Goal: Task Accomplishment & Management: Complete application form

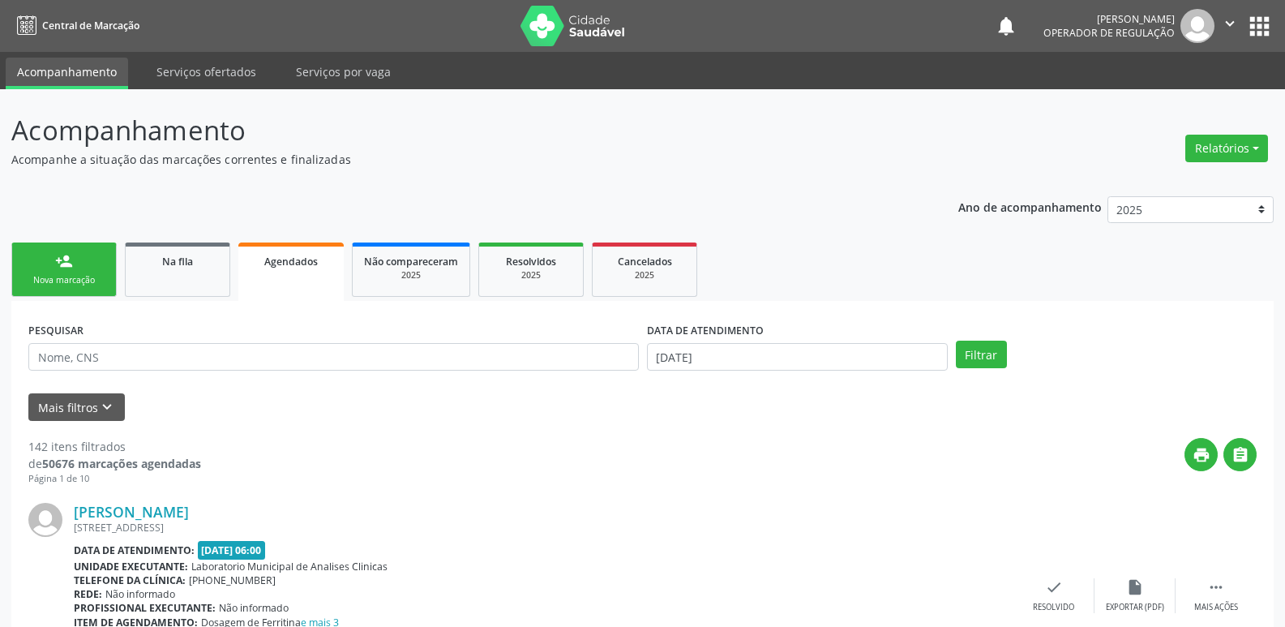
click at [81, 277] on div "Nova marcação" at bounding box center [64, 280] width 81 height 12
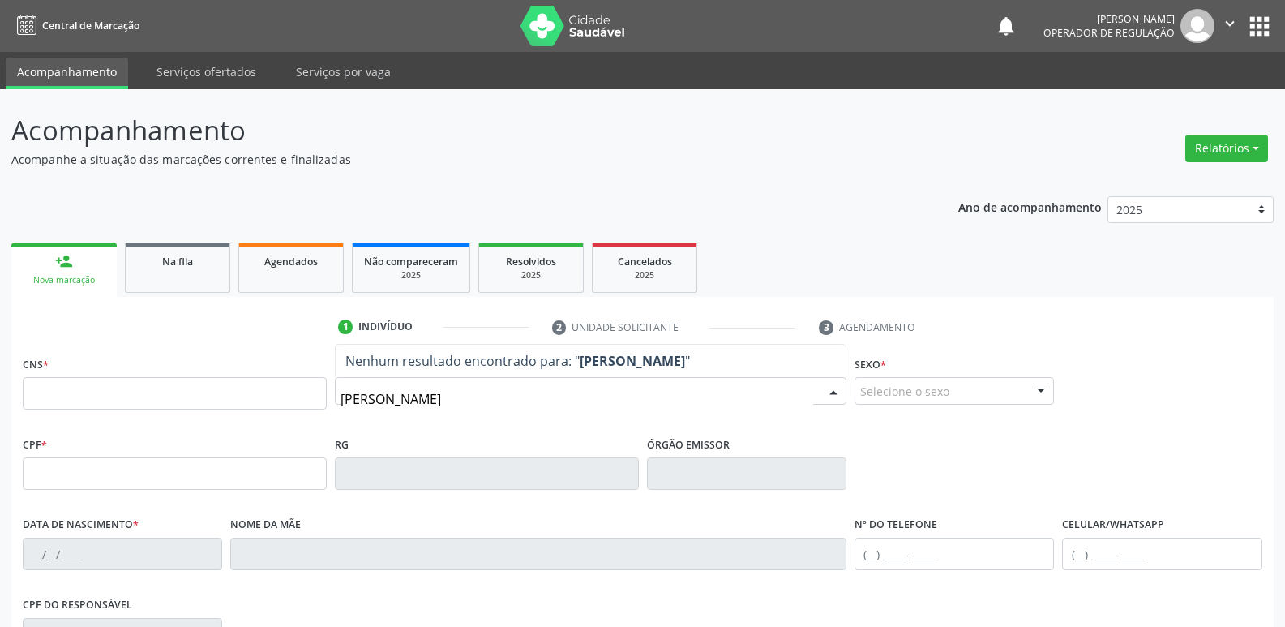
type input "[PERSON_NAME]"
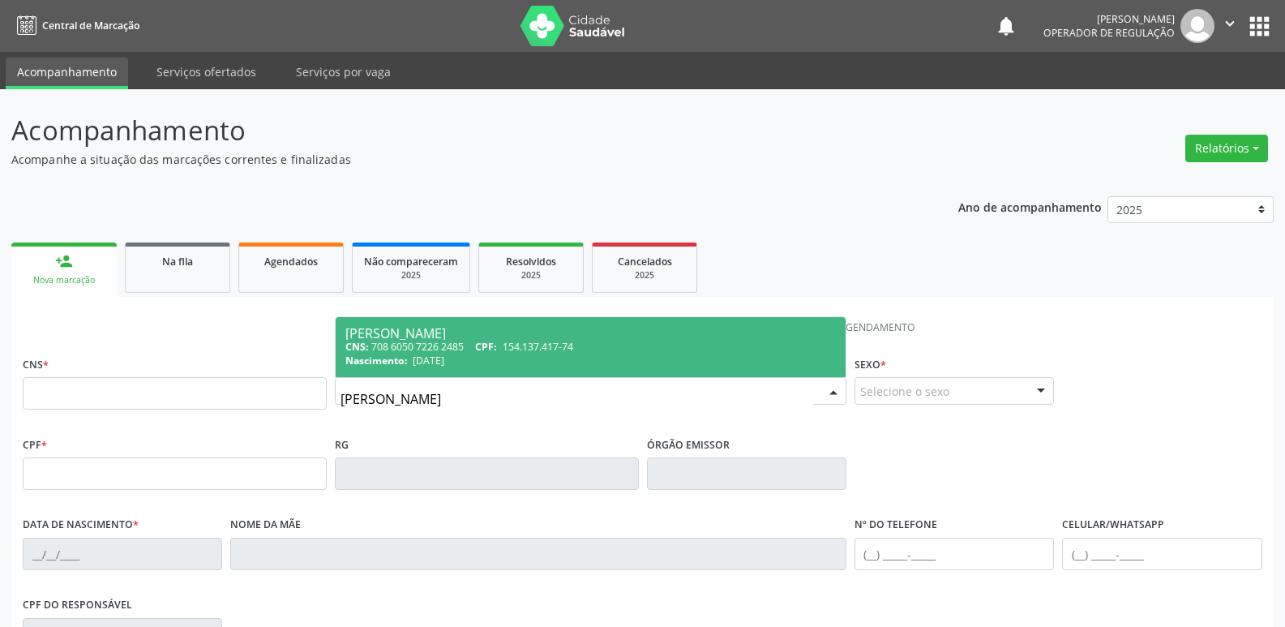
click at [465, 369] on span "[PERSON_NAME] CNS: 708 6050 7226 2485 CPF: 154.137.417-74 Nascimento: [DATE]" at bounding box center [591, 347] width 510 height 60
type input "708 6050 7226 2485"
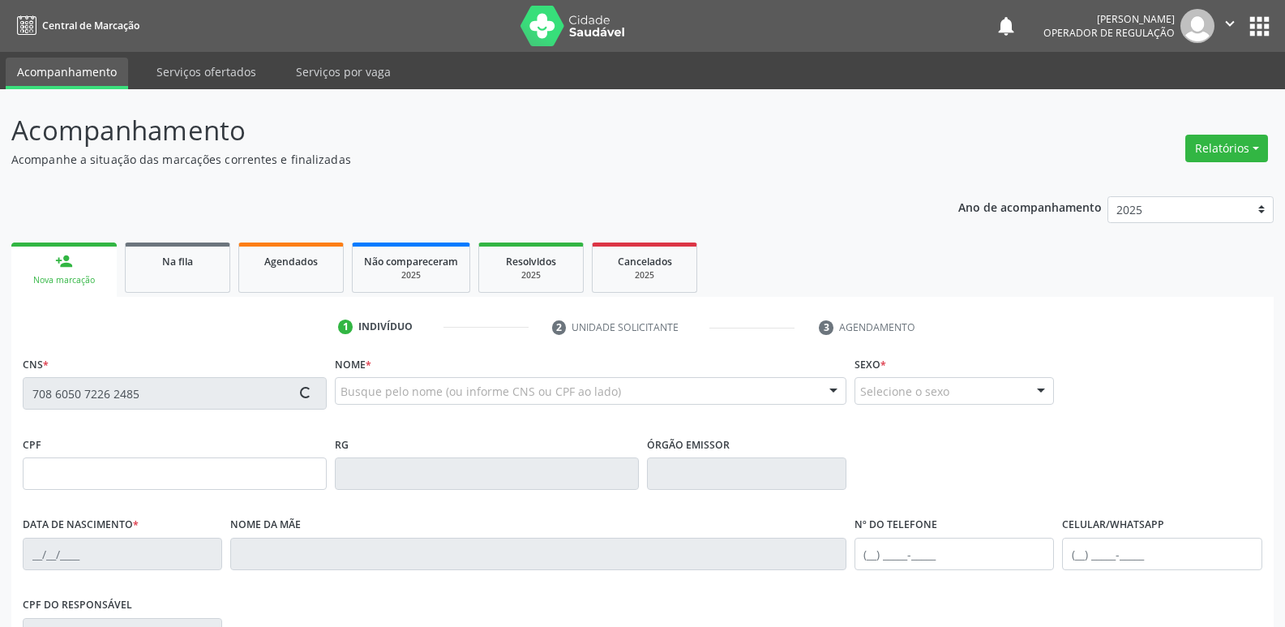
scroll to position [252, 0]
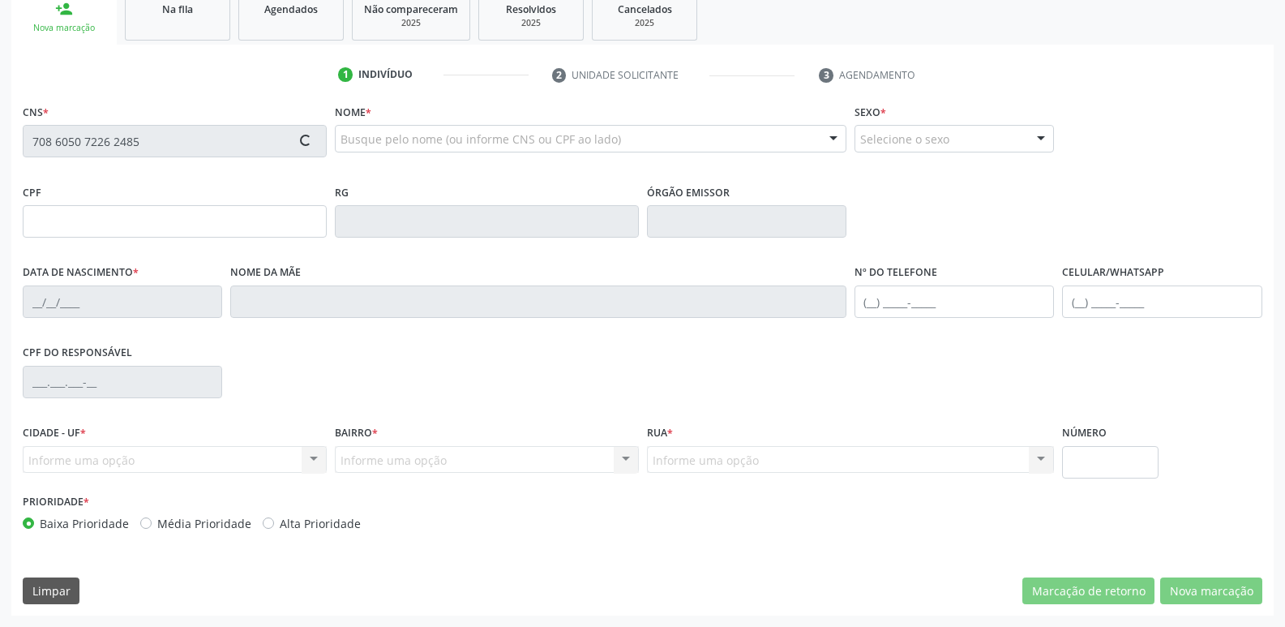
type input "154.137.417-74"
type input "[DATE]"
type input "[PERSON_NAME]"
type input "[PHONE_NUMBER]"
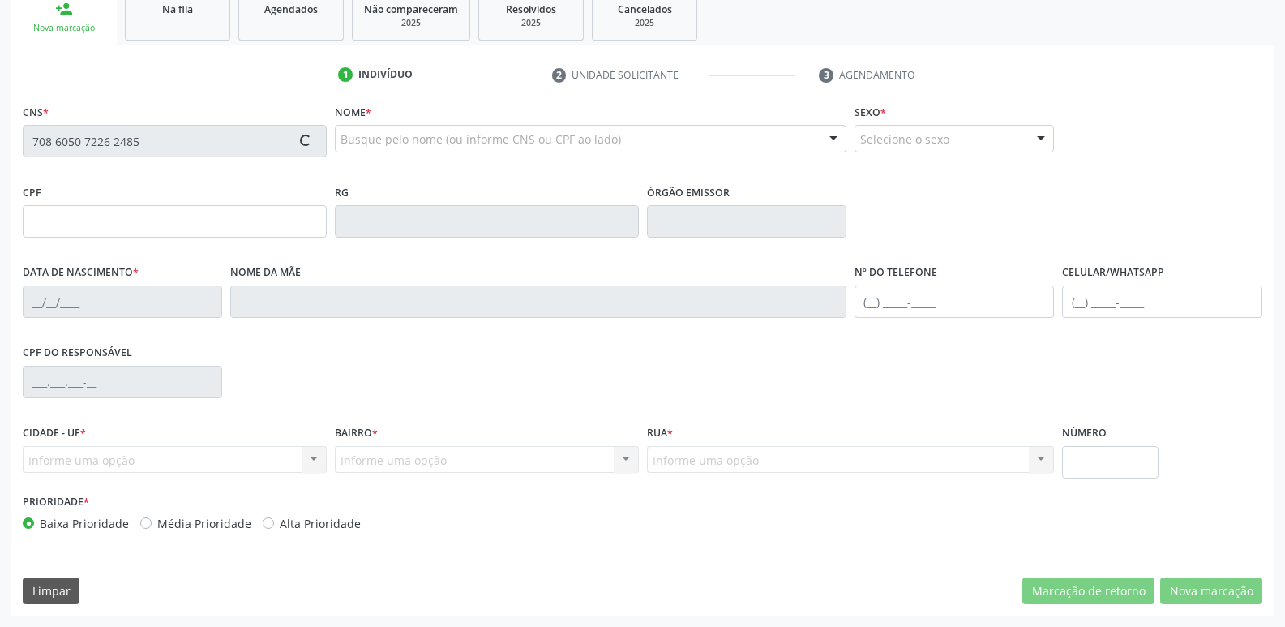
type input "860.269.337-00"
type input "70"
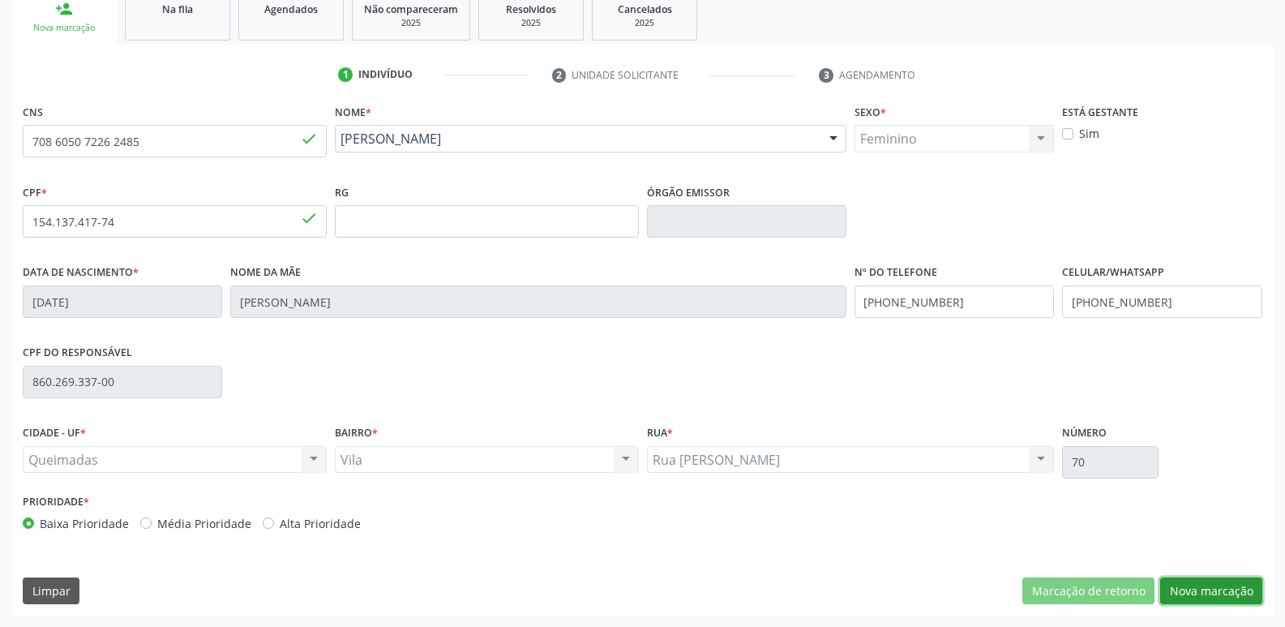
click at [1198, 584] on button "Nova marcação" at bounding box center [1211, 591] width 102 height 28
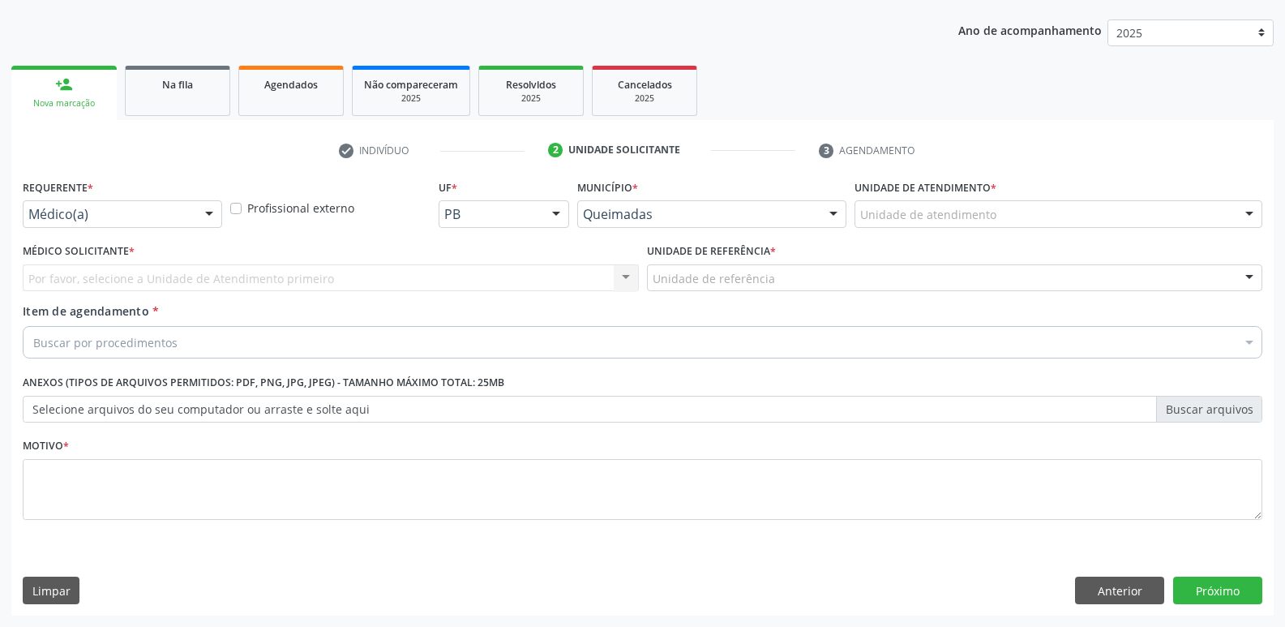
scroll to position [177, 0]
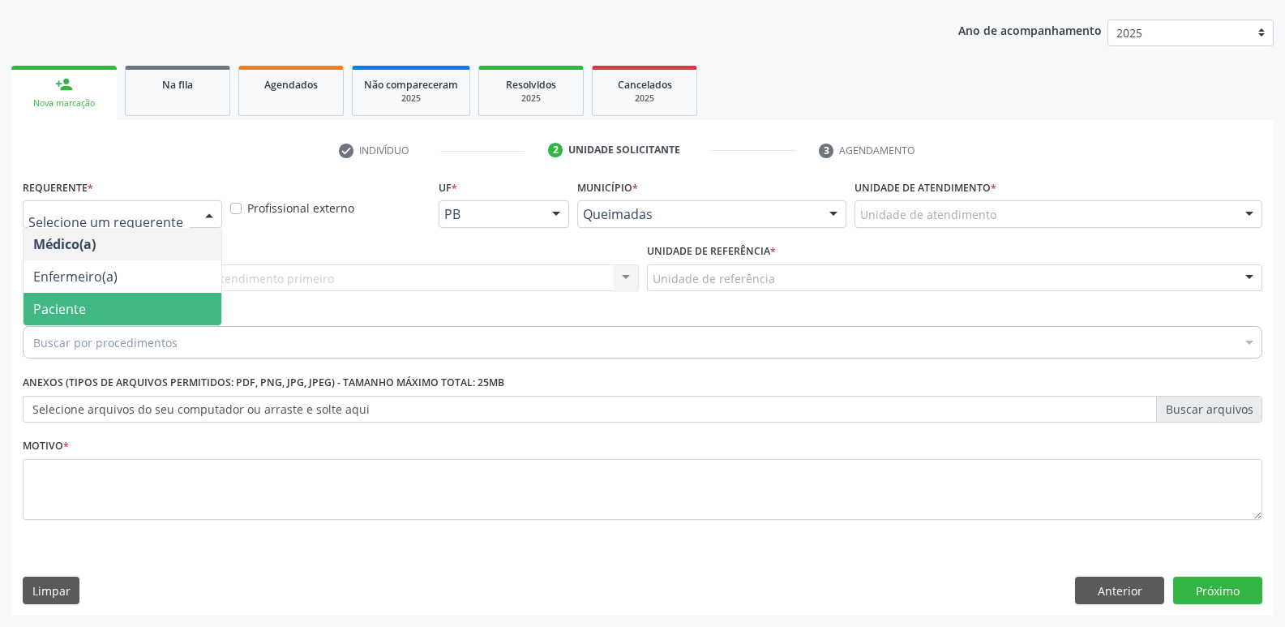
click at [156, 299] on span "Paciente" at bounding box center [123, 309] width 198 height 32
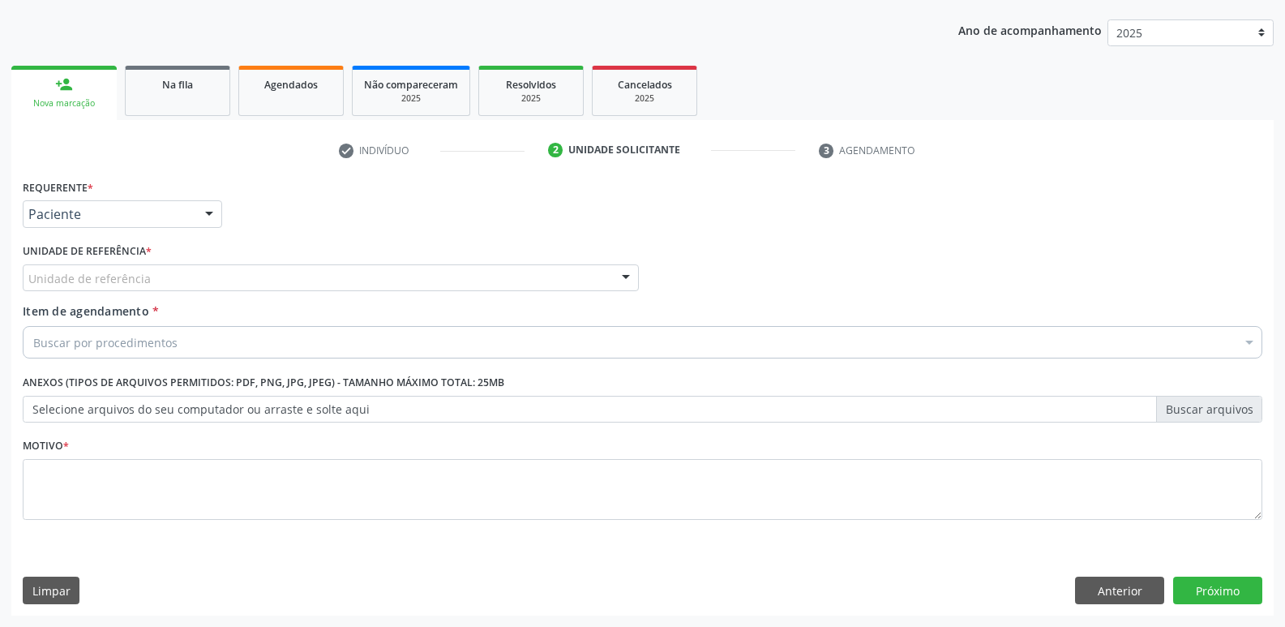
click at [168, 281] on div "Unidade de referência" at bounding box center [331, 278] width 616 height 28
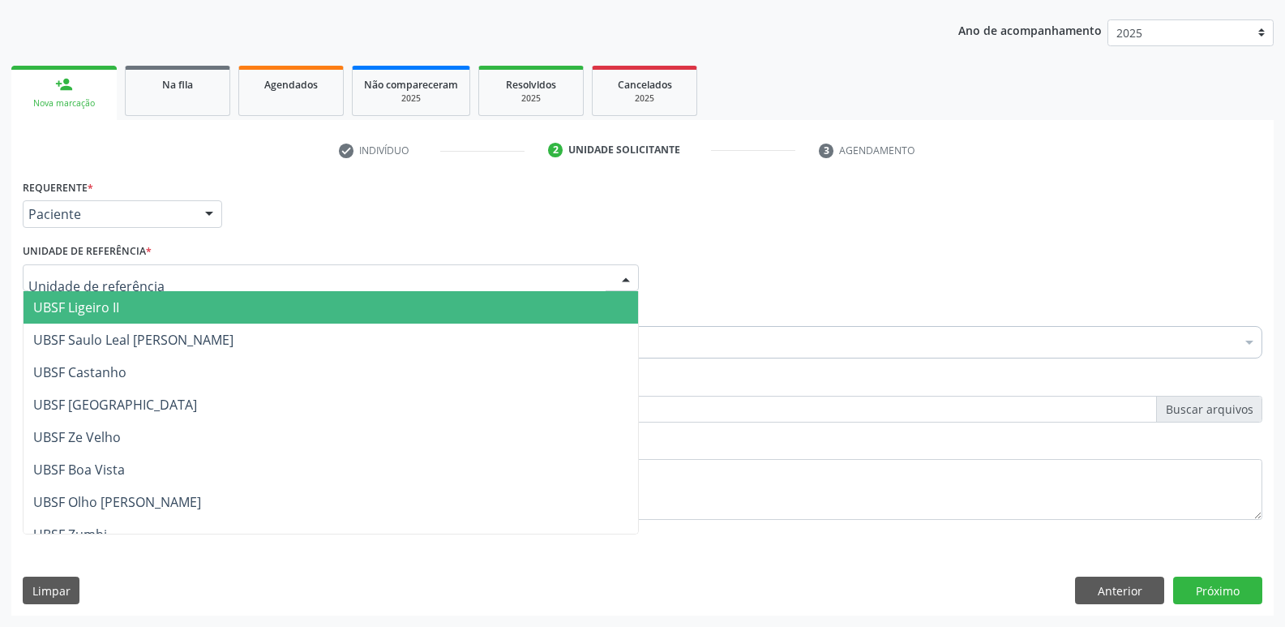
click at [158, 311] on span "UBSF Ligeiro II" at bounding box center [331, 307] width 615 height 32
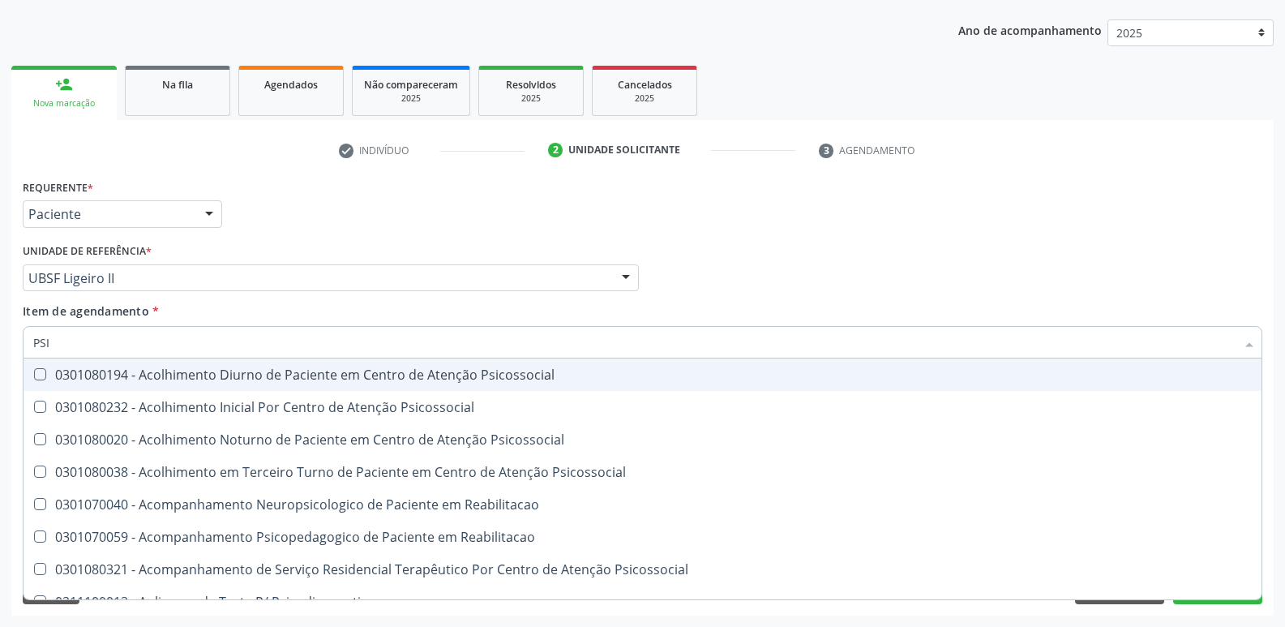
type input "PSIQ"
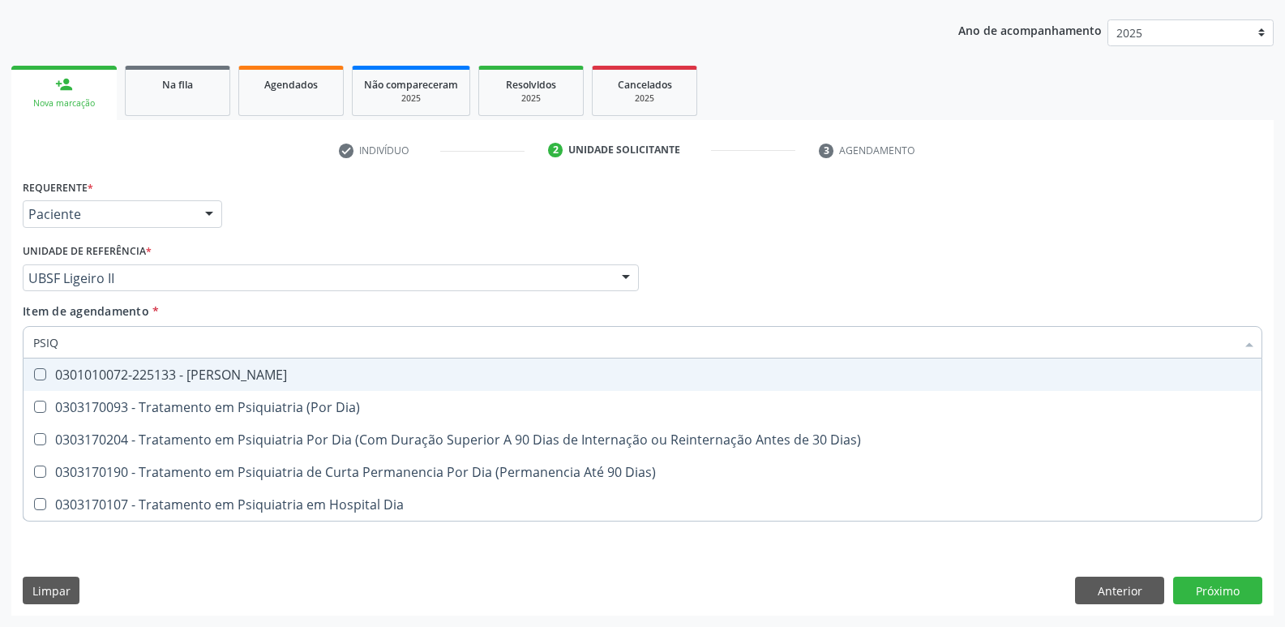
click at [132, 368] on div "0301010072-225133 - [PERSON_NAME]" at bounding box center [642, 374] width 1219 height 13
checkbox Psiquiatra "true"
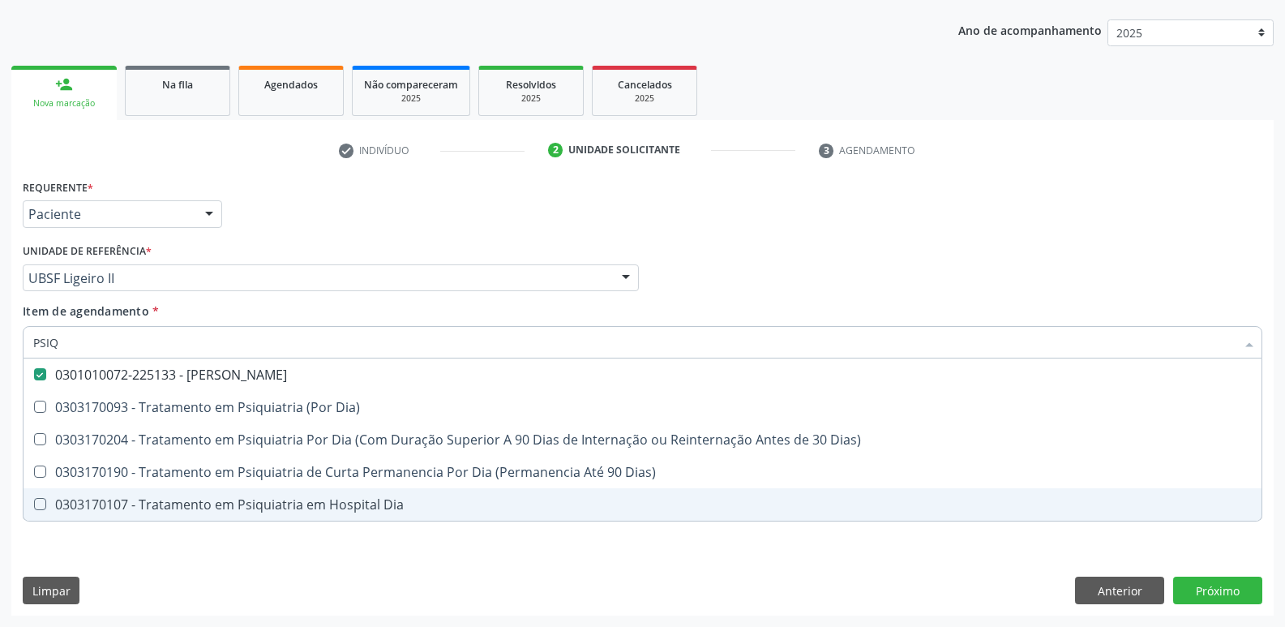
drag, startPoint x: 148, startPoint y: 568, endPoint x: 176, endPoint y: 517, distance: 59.2
click at [148, 568] on div "Requerente * Paciente Médico(a) Enfermeiro(a) Paciente Nenhum resultado encontr…" at bounding box center [642, 395] width 1263 height 440
checkbox Dia\) "true"
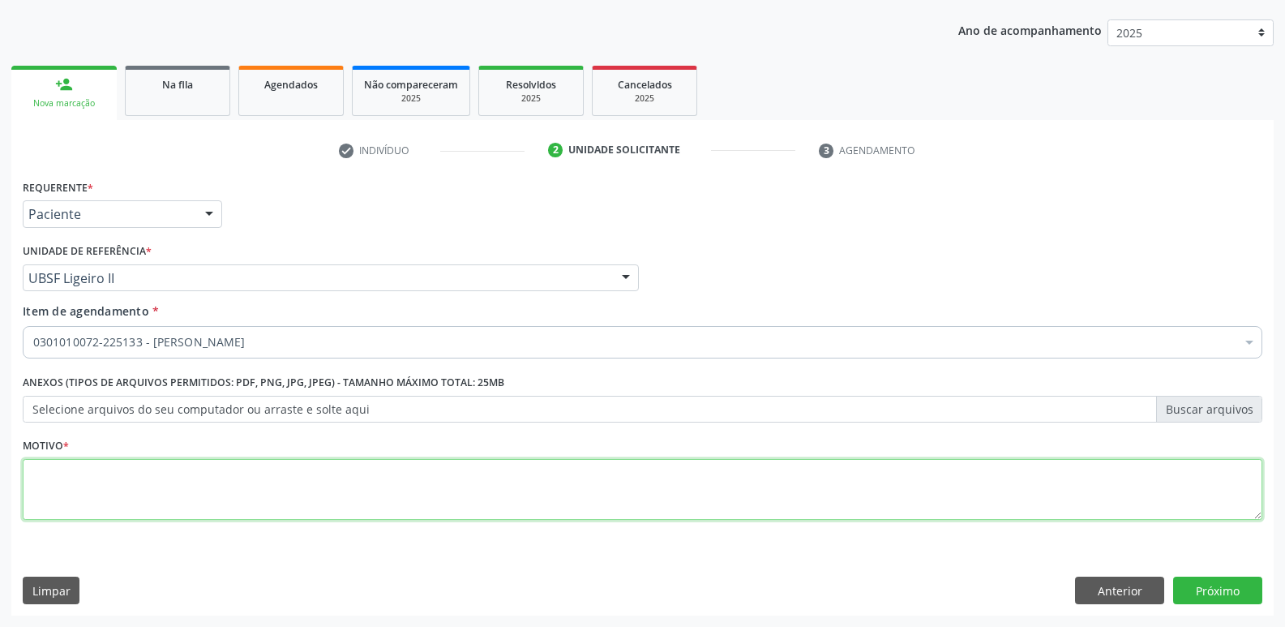
click at [188, 492] on textarea at bounding box center [643, 490] width 1240 height 62
type textarea "FDG"
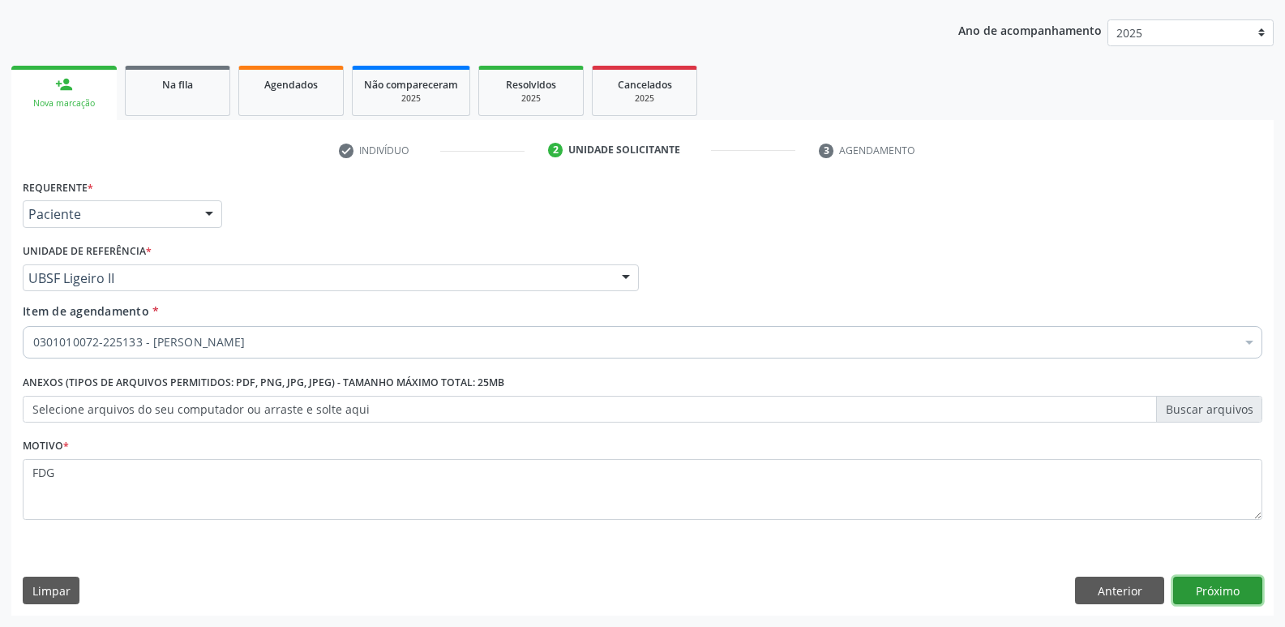
click at [1234, 580] on button "Próximo" at bounding box center [1217, 591] width 89 height 28
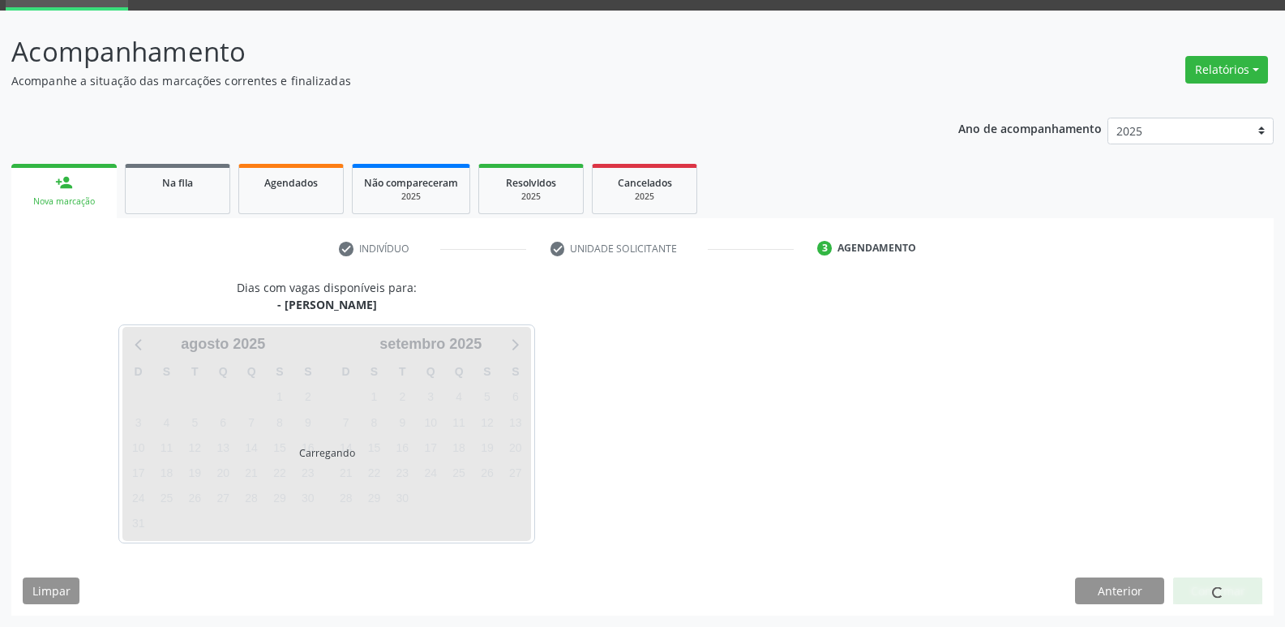
scroll to position [79, 0]
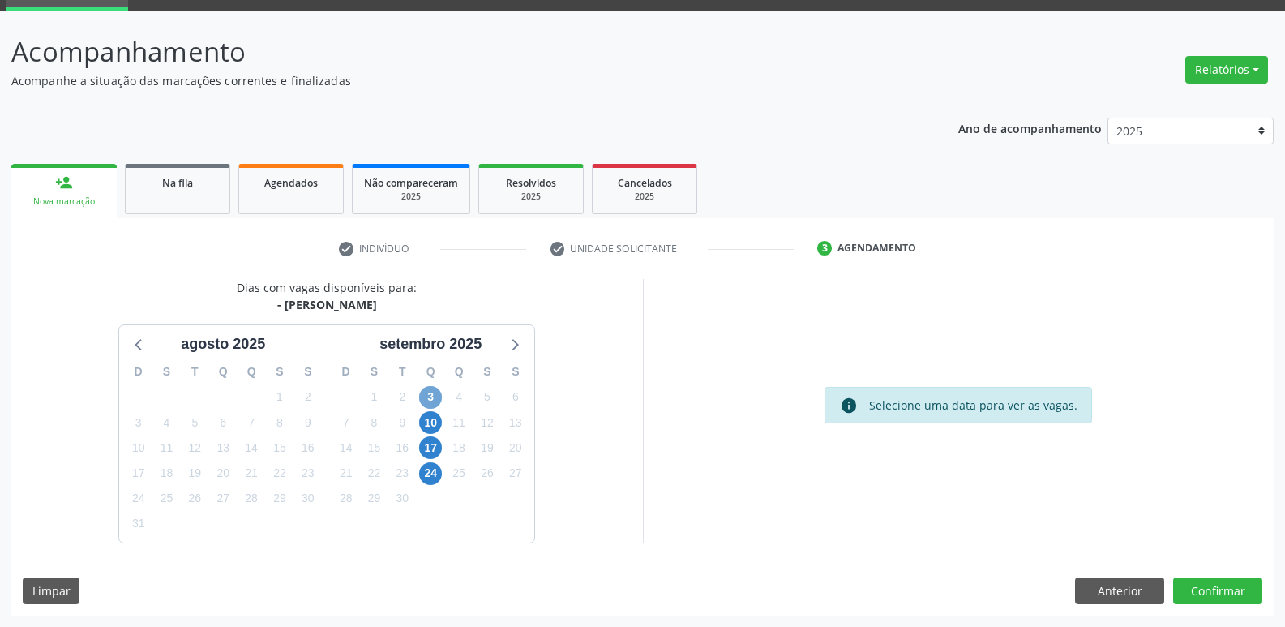
click at [431, 398] on span "3" at bounding box center [430, 397] width 23 height 23
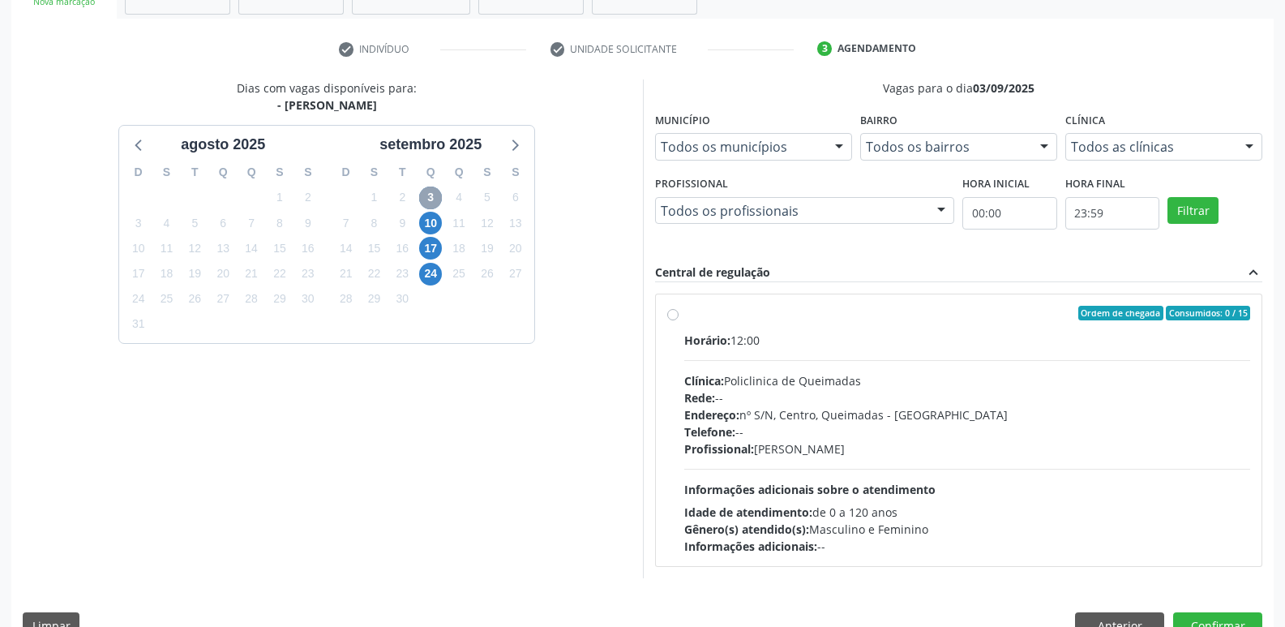
scroll to position [313, 0]
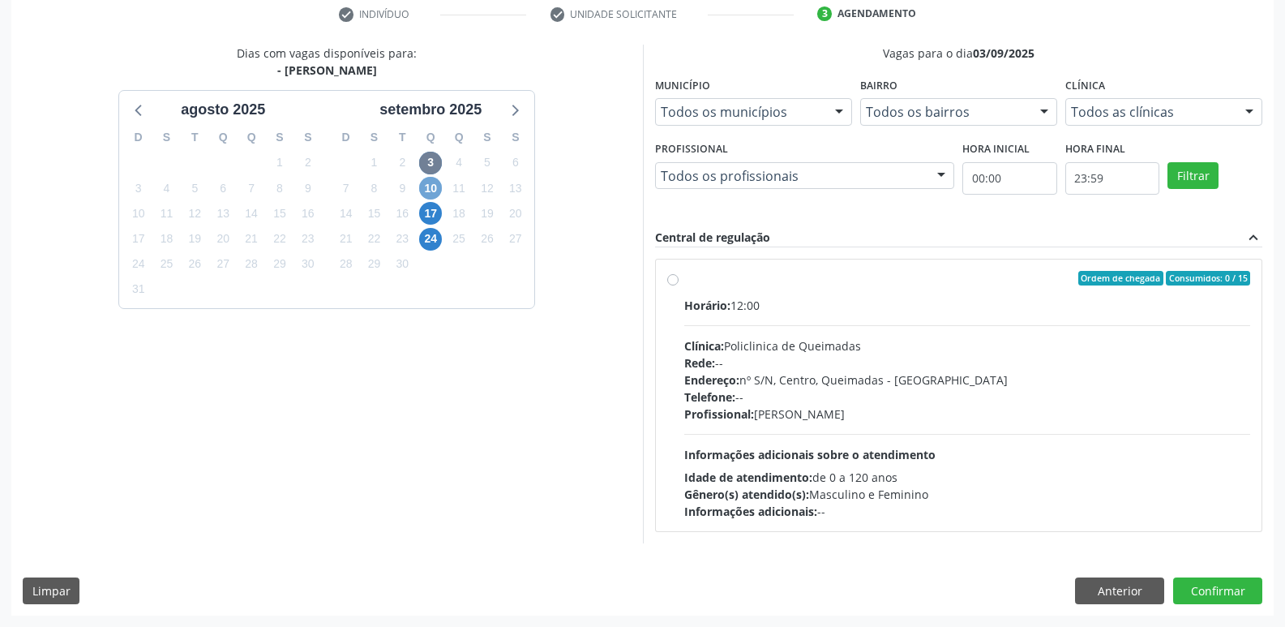
click at [436, 190] on span "10" at bounding box center [430, 188] width 23 height 23
click at [432, 212] on span "17" at bounding box center [430, 213] width 23 height 23
click at [435, 240] on span "24" at bounding box center [430, 239] width 23 height 23
click at [1100, 585] on button "Anterior" at bounding box center [1119, 591] width 89 height 28
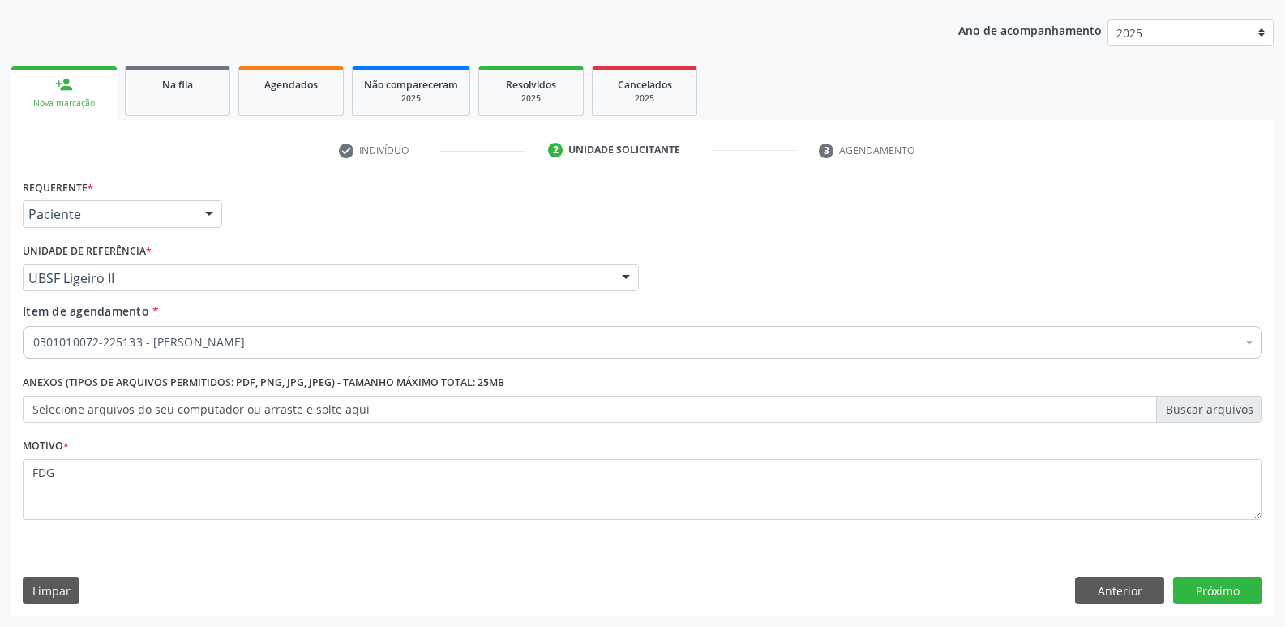
scroll to position [177, 0]
click at [272, 417] on label "Selecione arquivos do seu computador ou arraste e solte aqui" at bounding box center [643, 410] width 1240 height 28
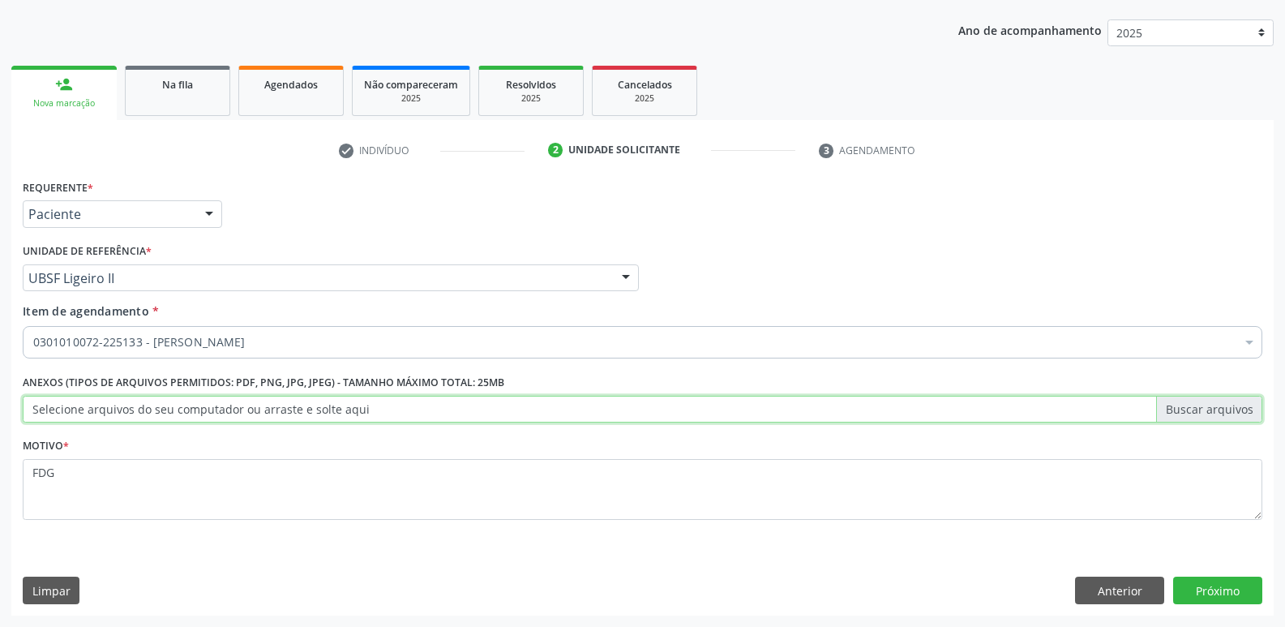
click at [272, 417] on input "Selecione arquivos do seu computador ou arraste e solte aqui" at bounding box center [643, 410] width 1240 height 28
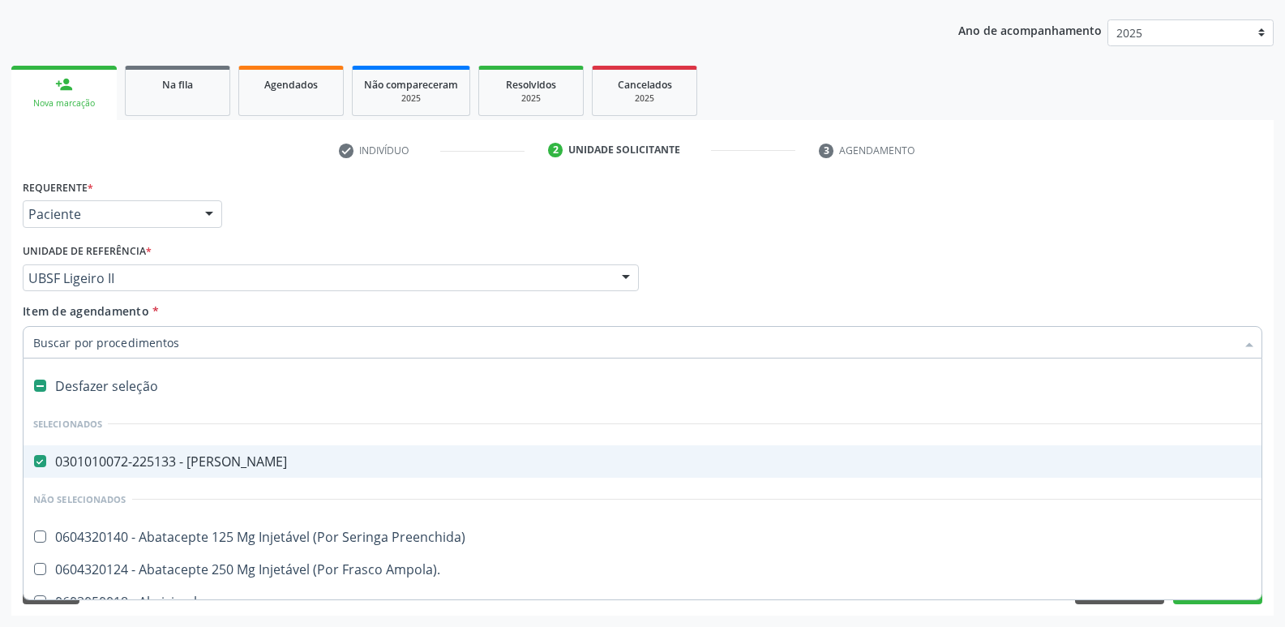
click at [177, 461] on div "0301010072-225133 - [PERSON_NAME]" at bounding box center [664, 461] width 1263 height 13
checkbox Psiquiatra "false"
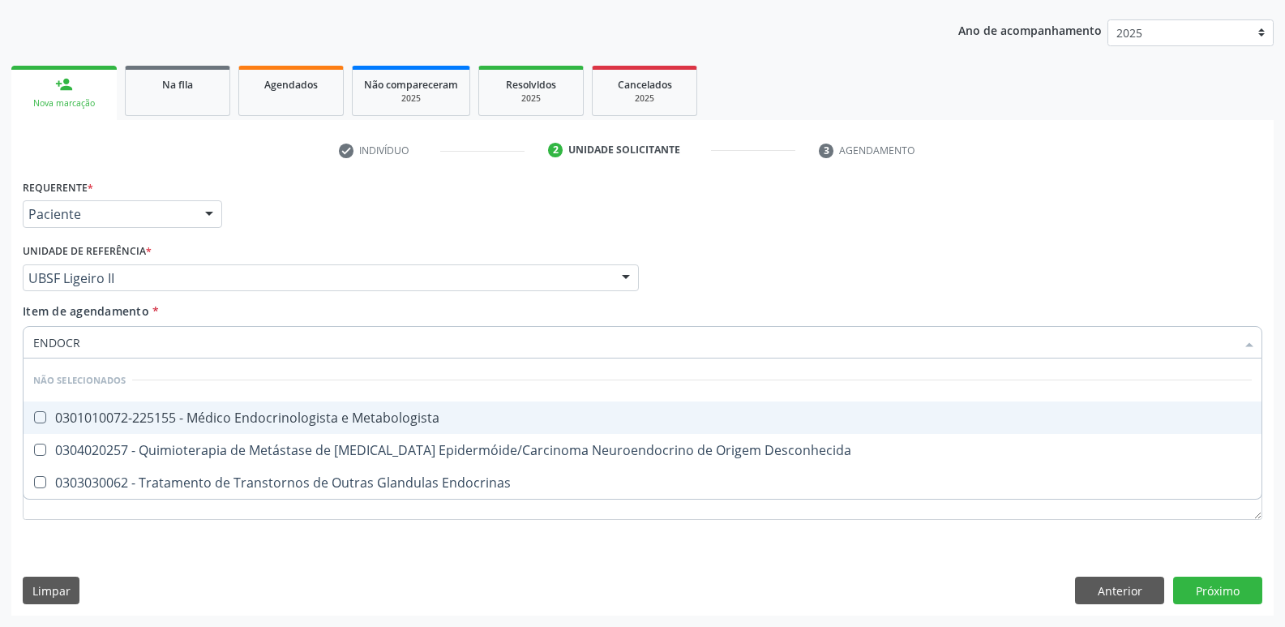
type input "ENDOCRI"
click at [403, 424] on div "0301010072-225155 - Médico Endocrinologista e Metabologista" at bounding box center [642, 417] width 1219 height 13
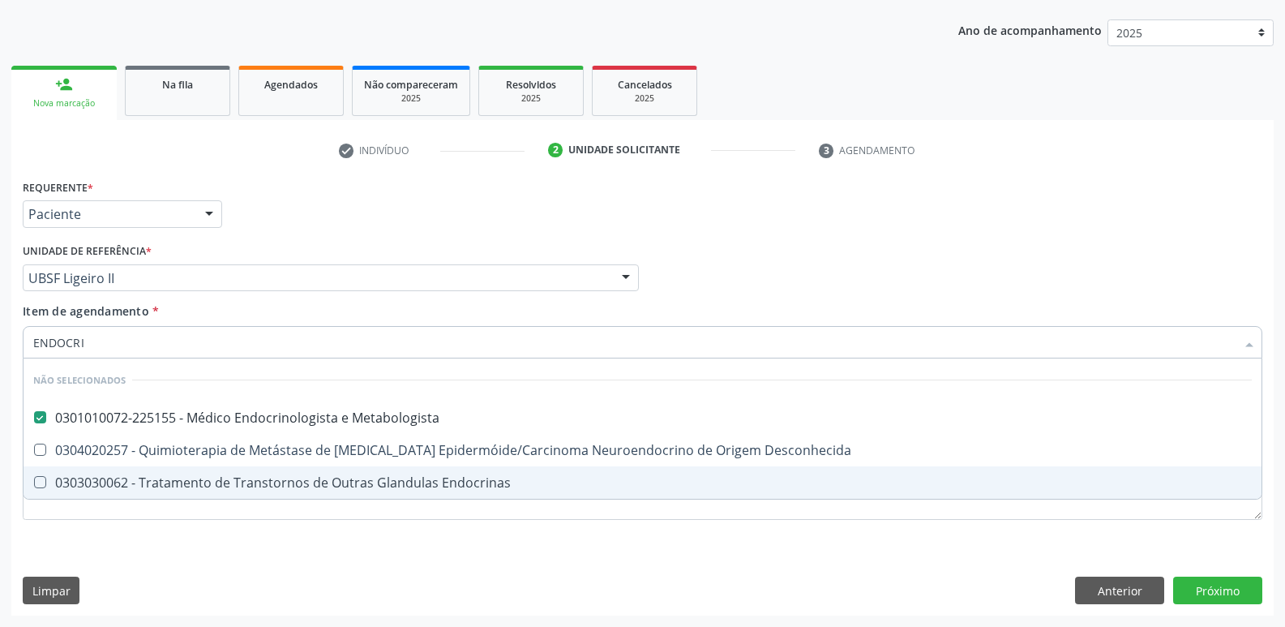
click at [212, 556] on div "Requerente * Paciente Médico(a) Enfermeiro(a) Paciente Nenhum resultado encontr…" at bounding box center [642, 395] width 1263 height 440
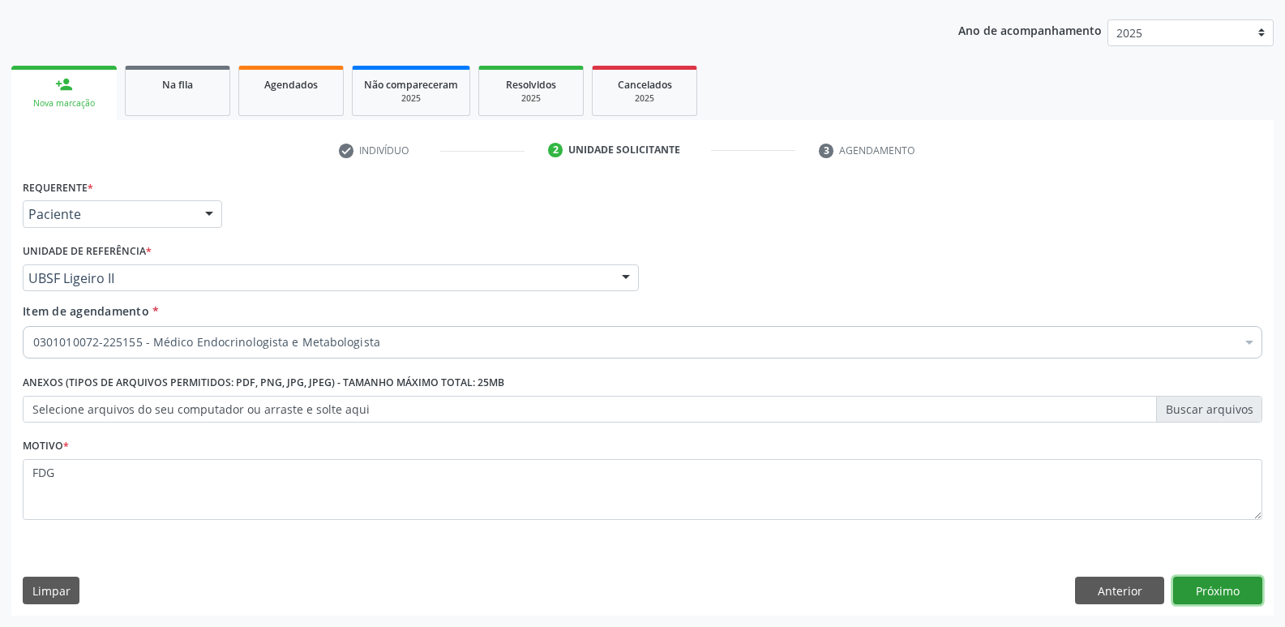
click at [1205, 583] on button "Próximo" at bounding box center [1217, 591] width 89 height 28
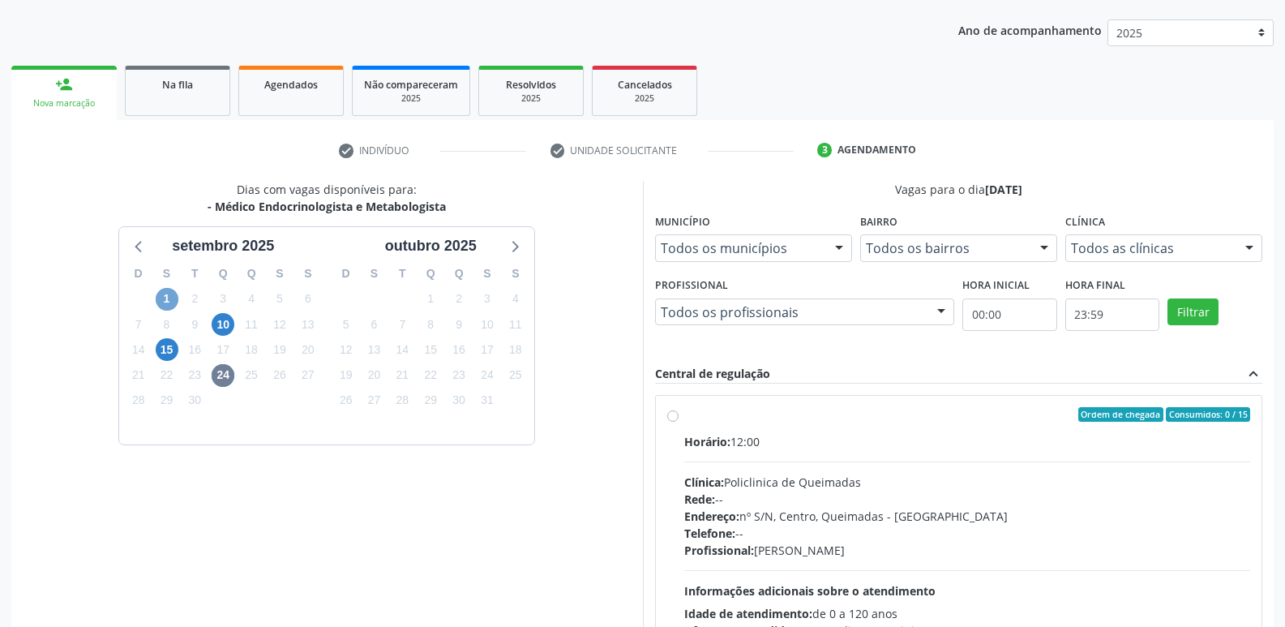
click at [171, 294] on span "1" at bounding box center [167, 299] width 23 height 23
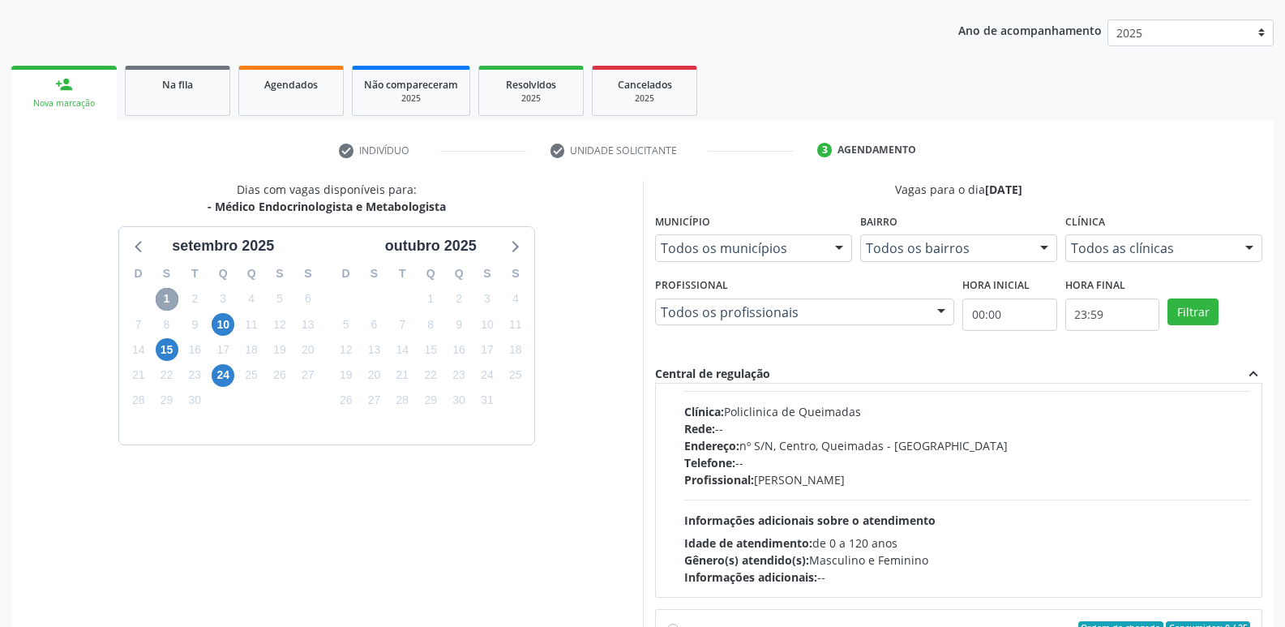
scroll to position [243, 0]
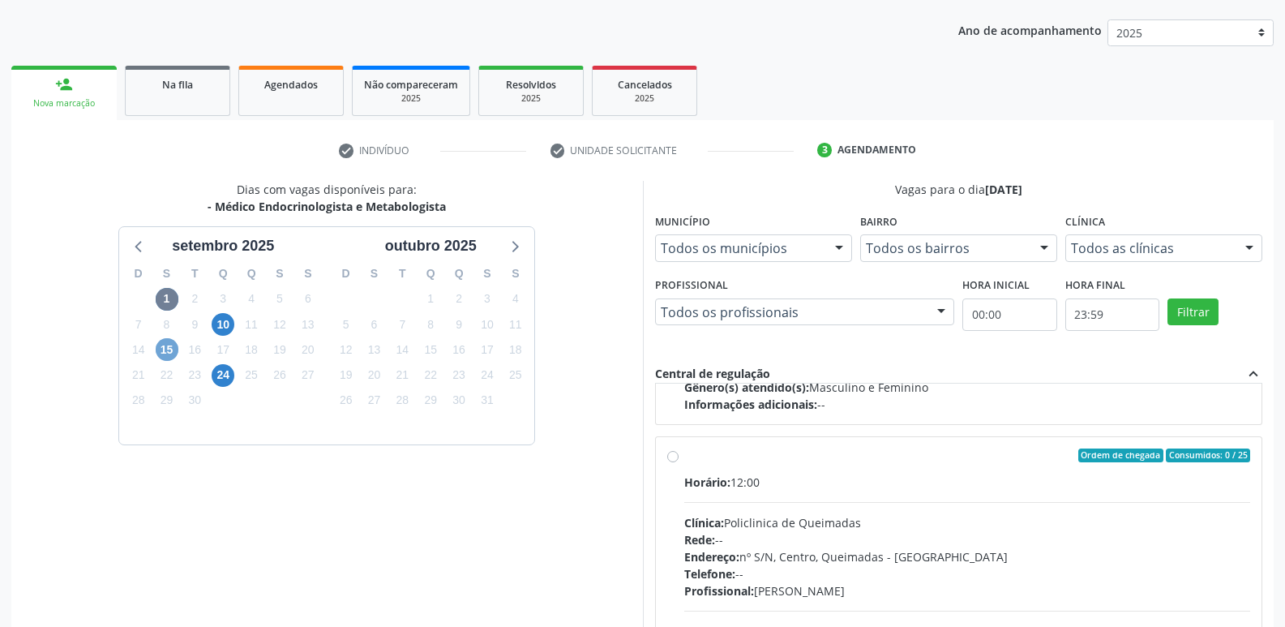
click at [167, 354] on span "15" at bounding box center [167, 349] width 23 height 23
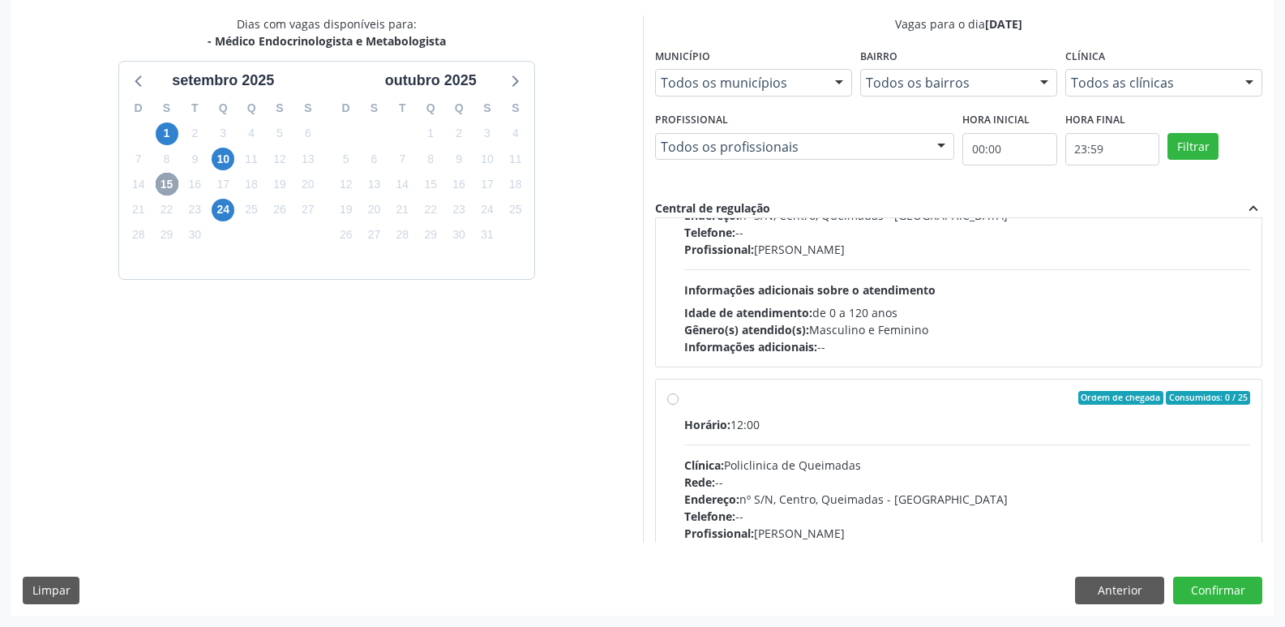
scroll to position [162, 0]
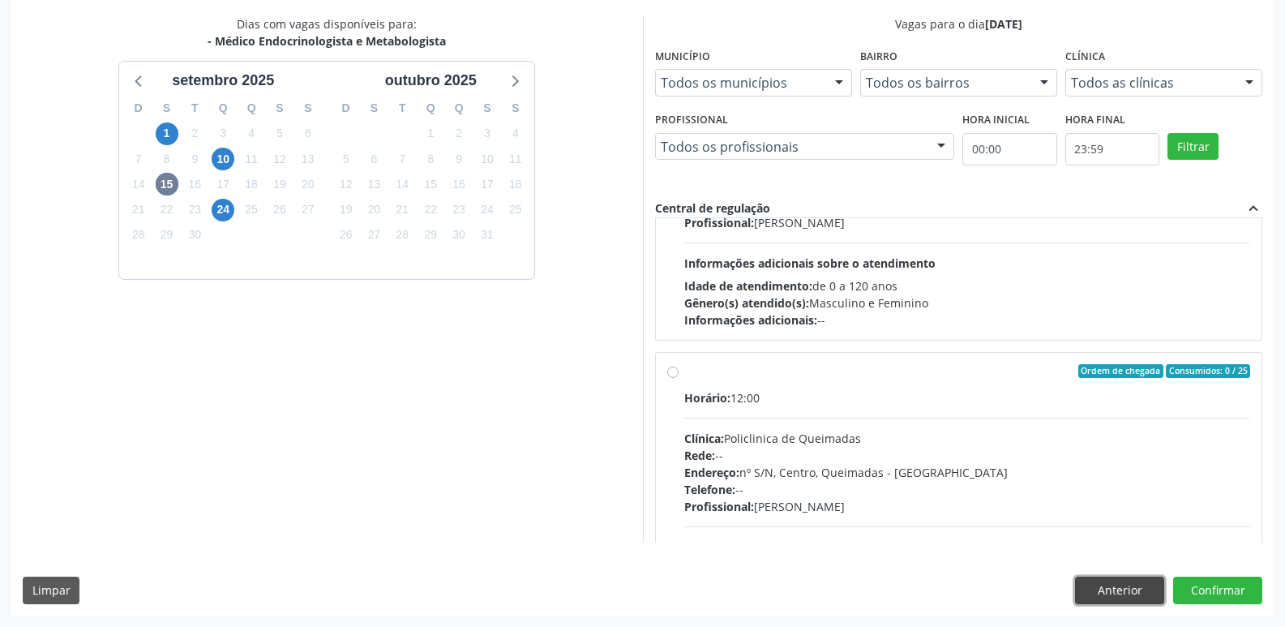
click at [1110, 583] on button "Anterior" at bounding box center [1119, 591] width 89 height 28
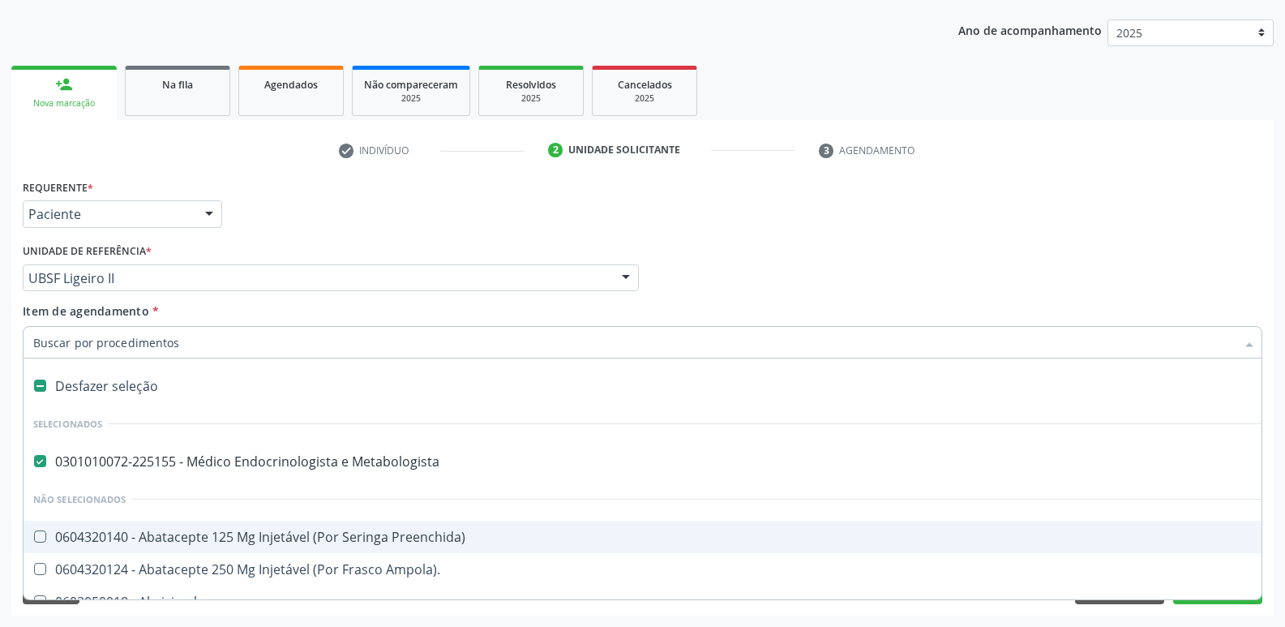
click at [159, 371] on div "Desfazer seleção" at bounding box center [665, 386] width 1282 height 32
checkbox Metabologista "false"
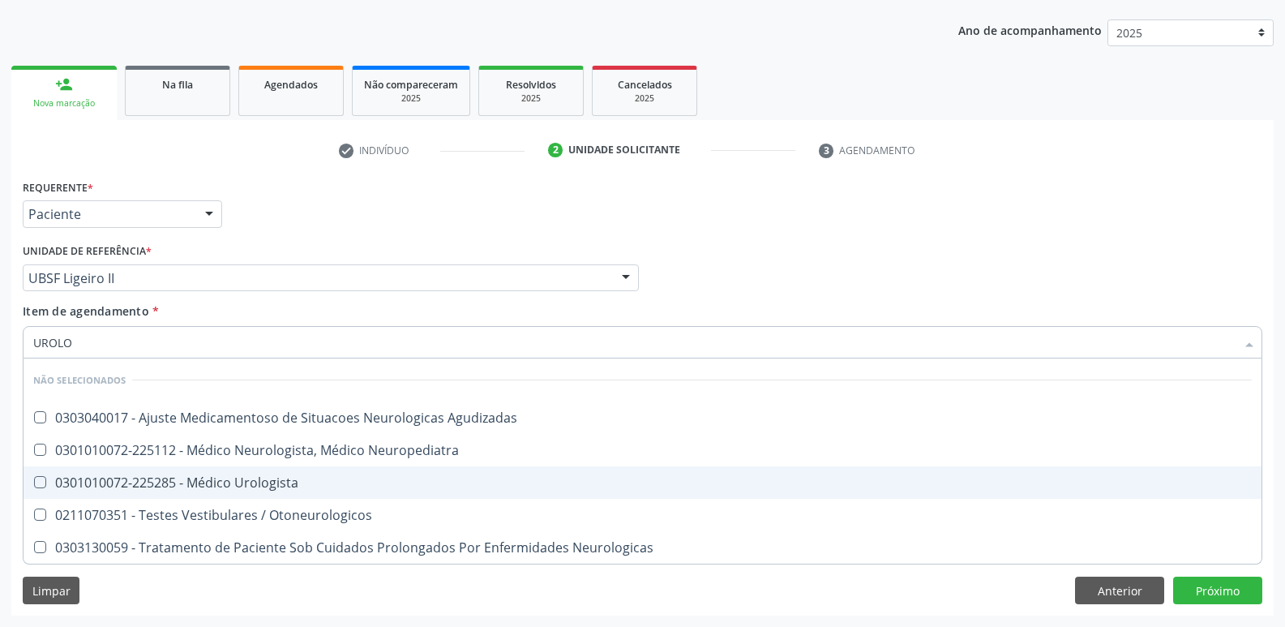
type input "UROLOG"
drag, startPoint x: 216, startPoint y: 484, endPoint x: 195, endPoint y: 458, distance: 32.9
click at [215, 484] on div "0301010072-225285 - Médico Urologista" at bounding box center [642, 482] width 1219 height 13
checkbox Urologista "true"
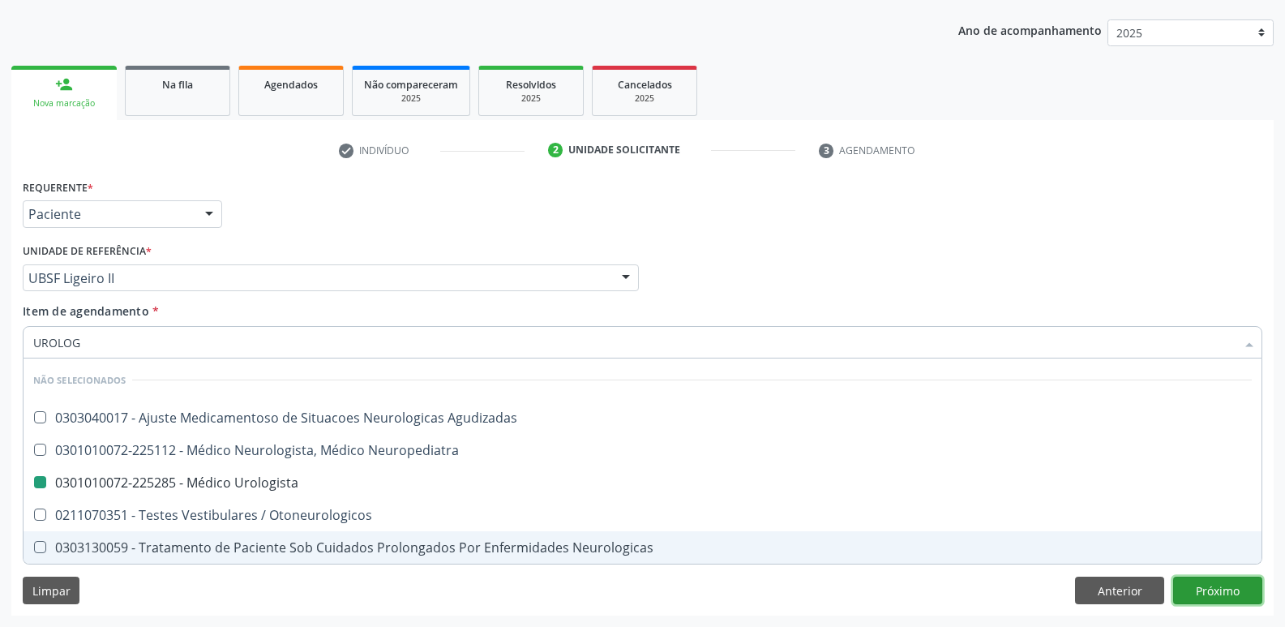
click at [1200, 584] on div "Requerente * Paciente Médico(a) Enfermeiro(a) Paciente Nenhum resultado encontr…" at bounding box center [642, 395] width 1263 height 440
checkbox Agudizadas "true"
checkbox Urologista "false"
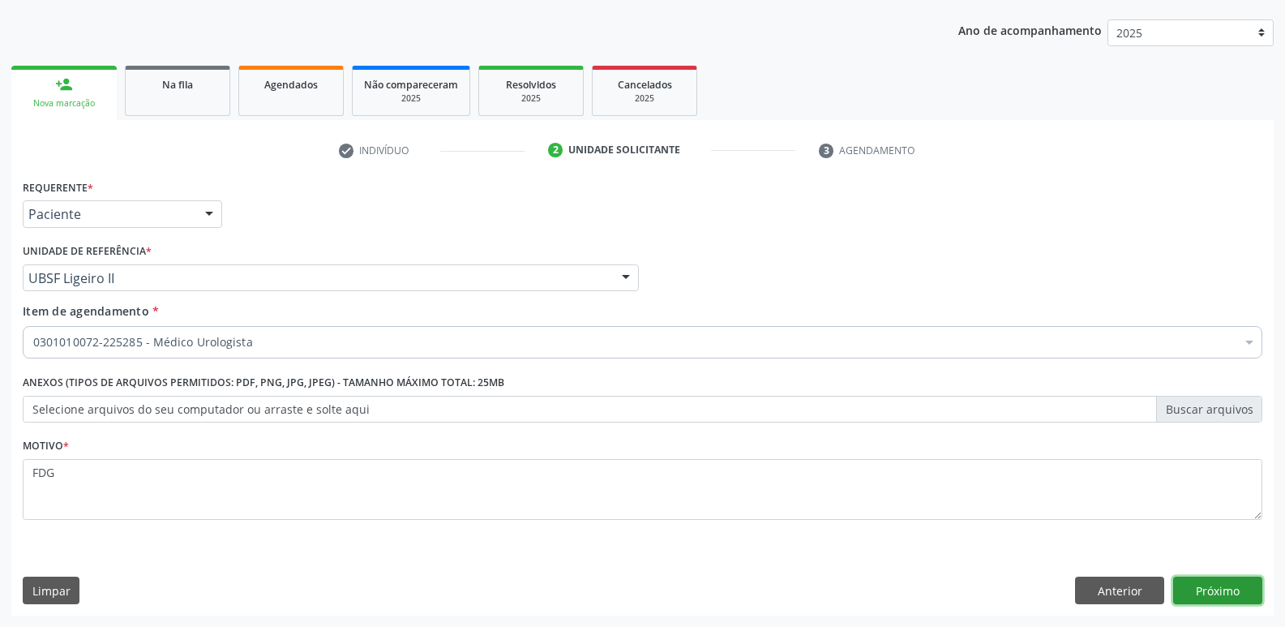
click at [1218, 598] on button "Próximo" at bounding box center [1217, 591] width 89 height 28
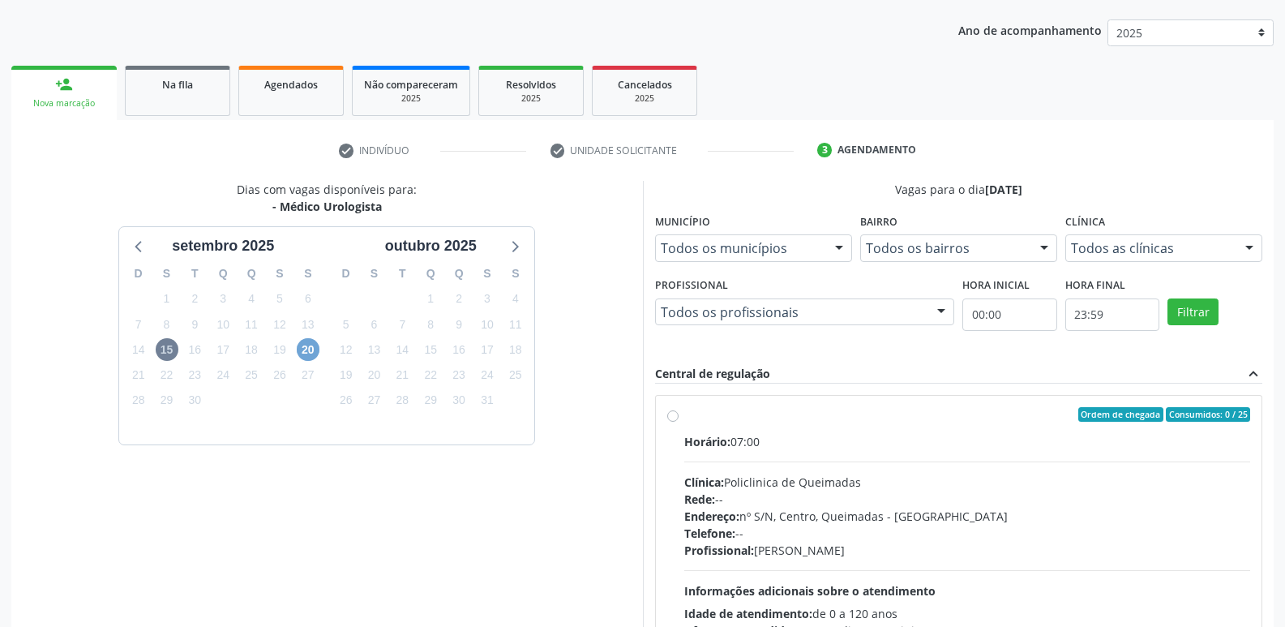
click at [304, 348] on span "20" at bounding box center [308, 349] width 23 height 23
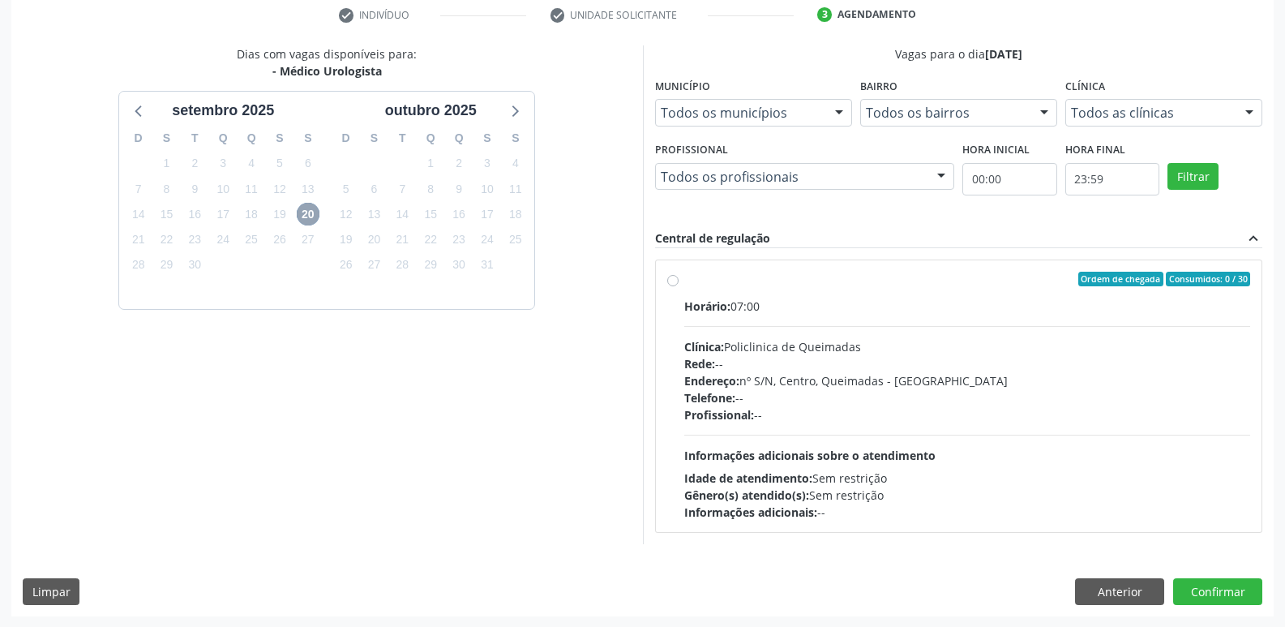
scroll to position [313, 0]
drag, startPoint x: 357, startPoint y: 298, endPoint x: 391, endPoint y: 294, distance: 34.4
click at [358, 298] on div "2" at bounding box center [346, 289] width 28 height 25
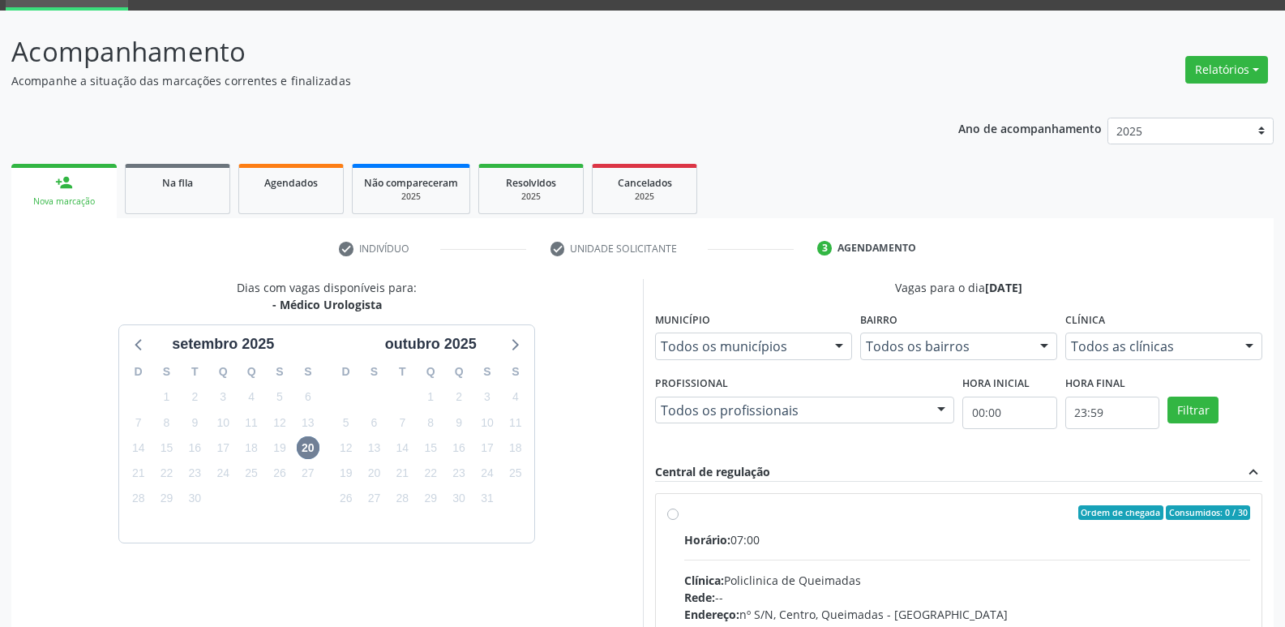
scroll to position [70, 0]
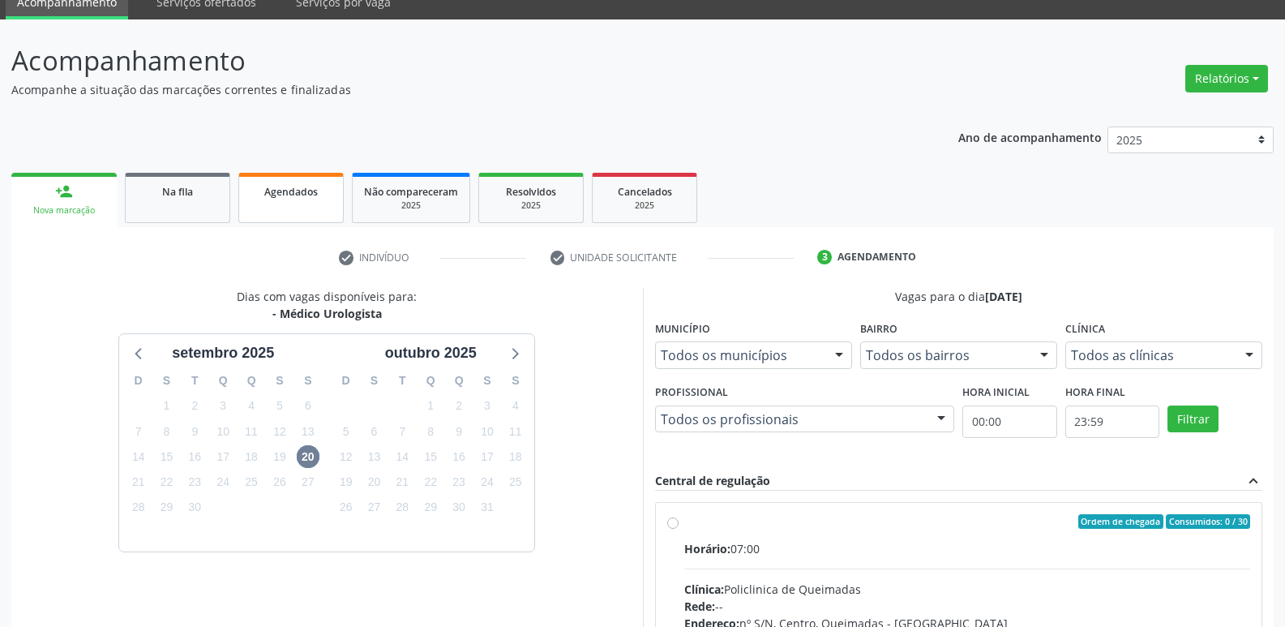
click at [315, 200] on link "Agendados" at bounding box center [290, 198] width 105 height 50
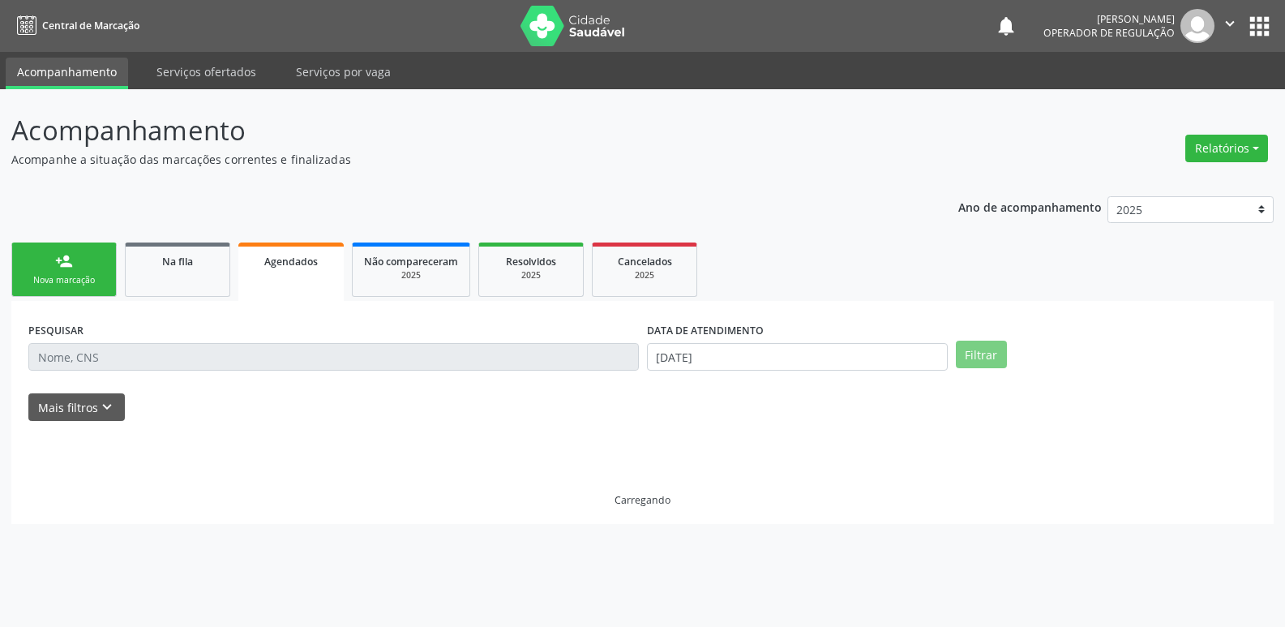
scroll to position [0, 0]
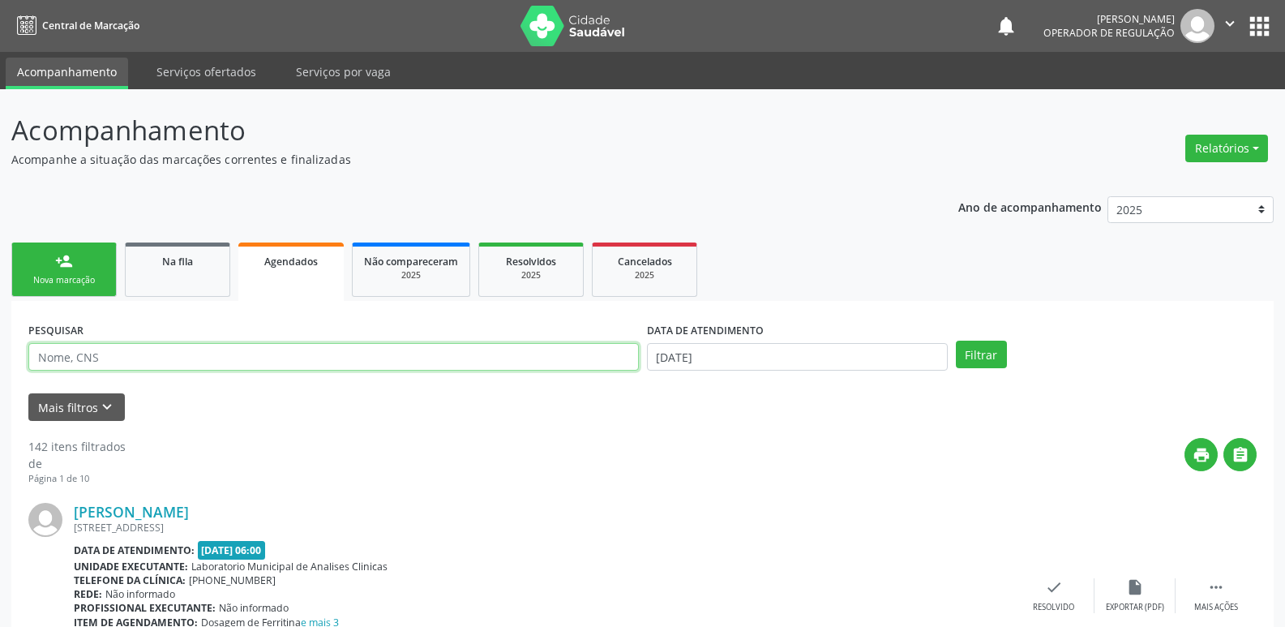
click at [199, 356] on input "text" at bounding box center [333, 357] width 611 height 28
type input "[PERSON_NAME]"
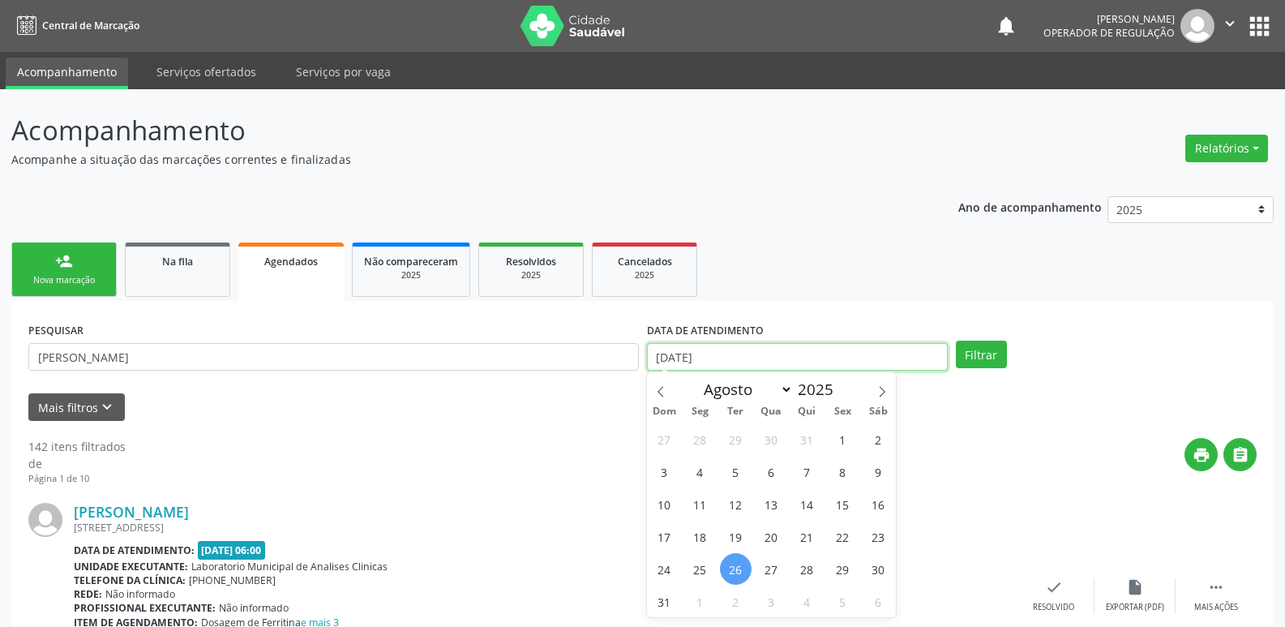
drag, startPoint x: 667, startPoint y: 355, endPoint x: 679, endPoint y: 320, distance: 36.7
click at [668, 353] on input "[DATE]" at bounding box center [797, 357] width 301 height 28
click at [956, 341] on button "Filtrar" at bounding box center [981, 355] width 51 height 28
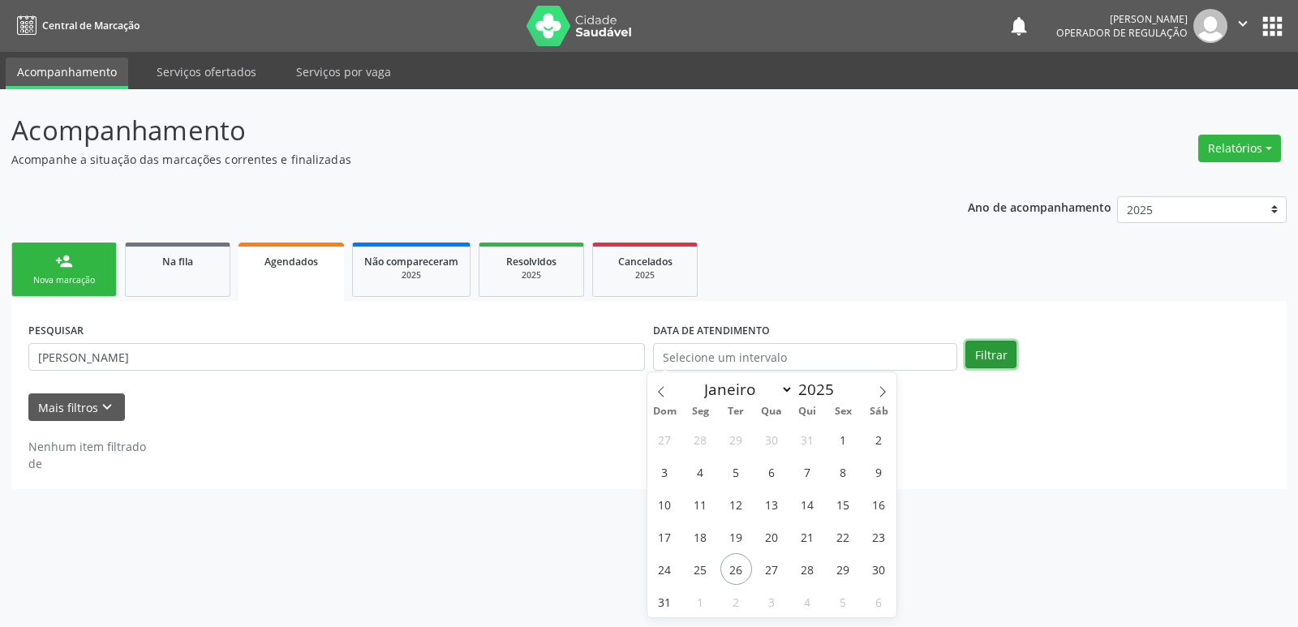
click at [985, 359] on button "Filtrar" at bounding box center [990, 355] width 51 height 28
